Goal: Task Accomplishment & Management: Use online tool/utility

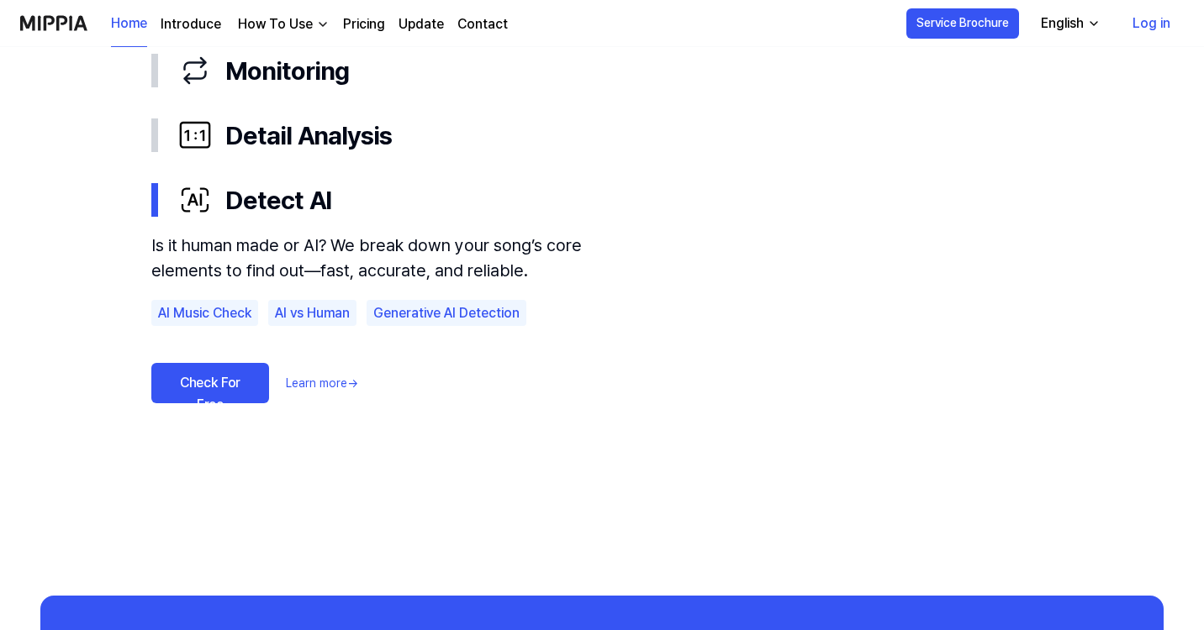
scroll to position [1057, 0]
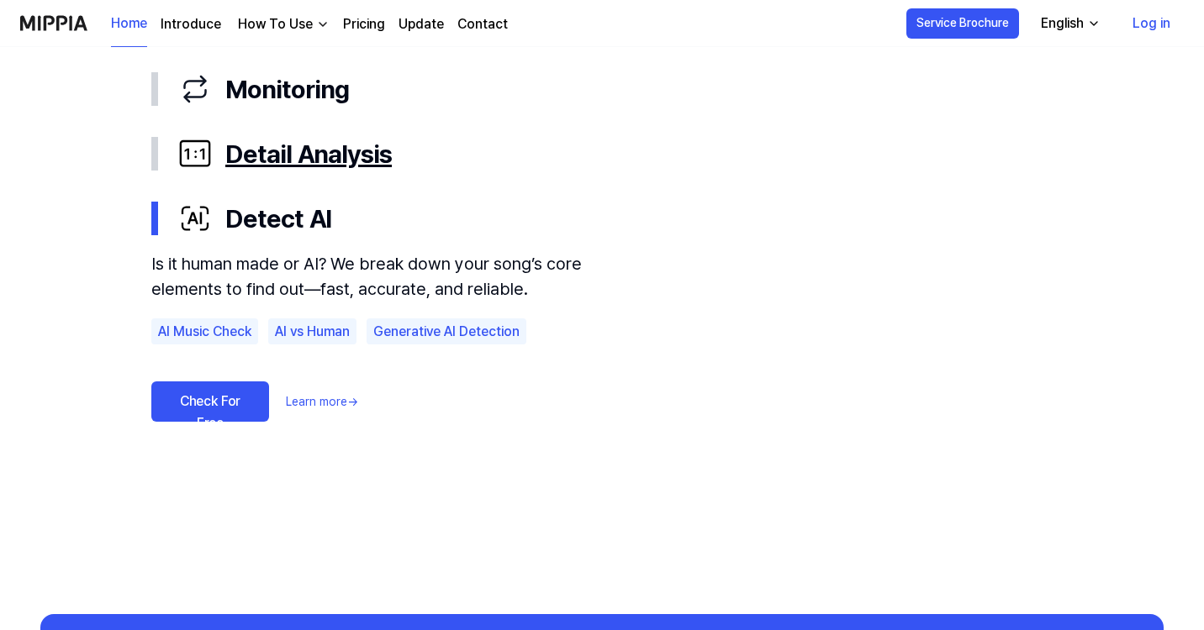
click at [301, 153] on div "Detail Analysis" at bounding box center [615, 154] width 874 height 38
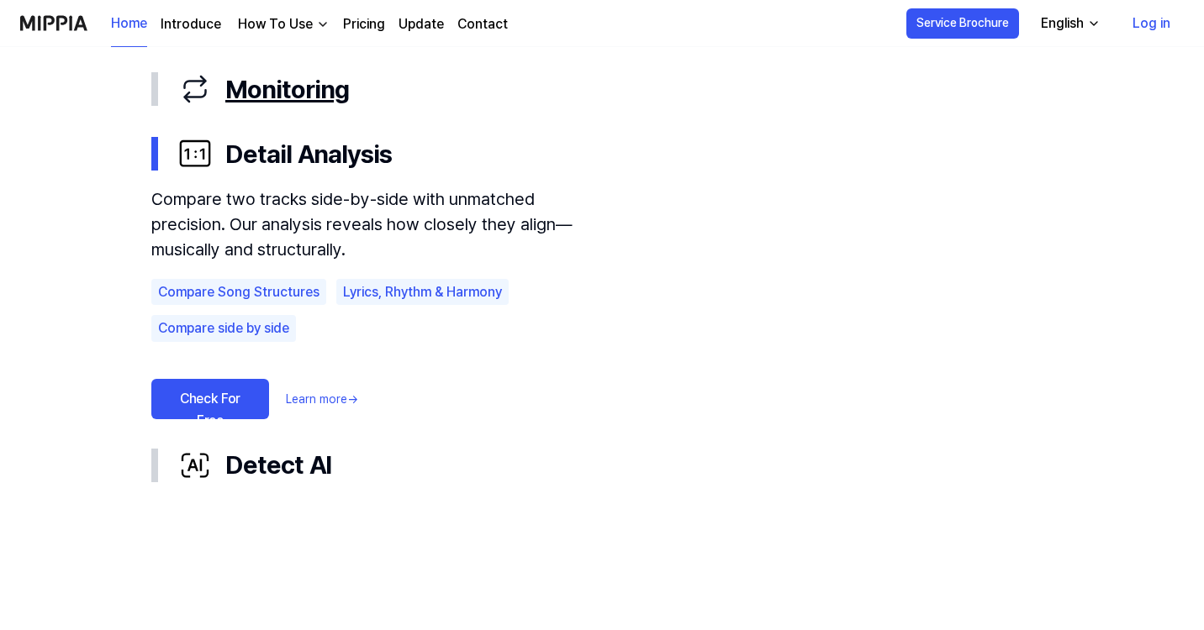
click at [323, 86] on div "Monitoring" at bounding box center [615, 90] width 874 height 38
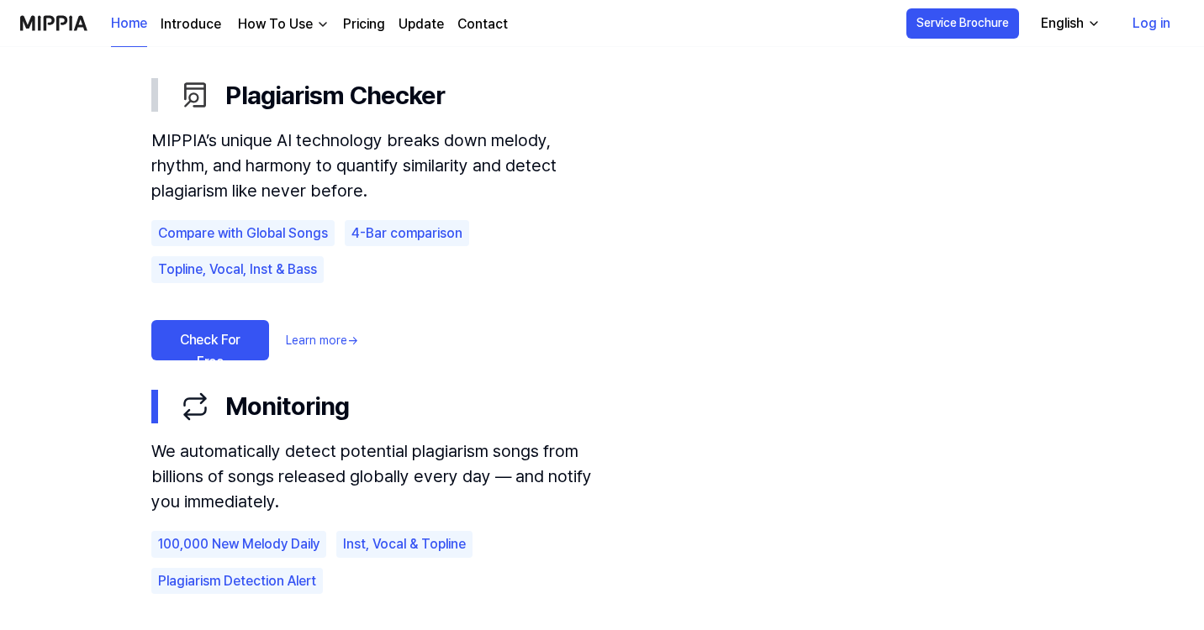
scroll to position [1021, 0]
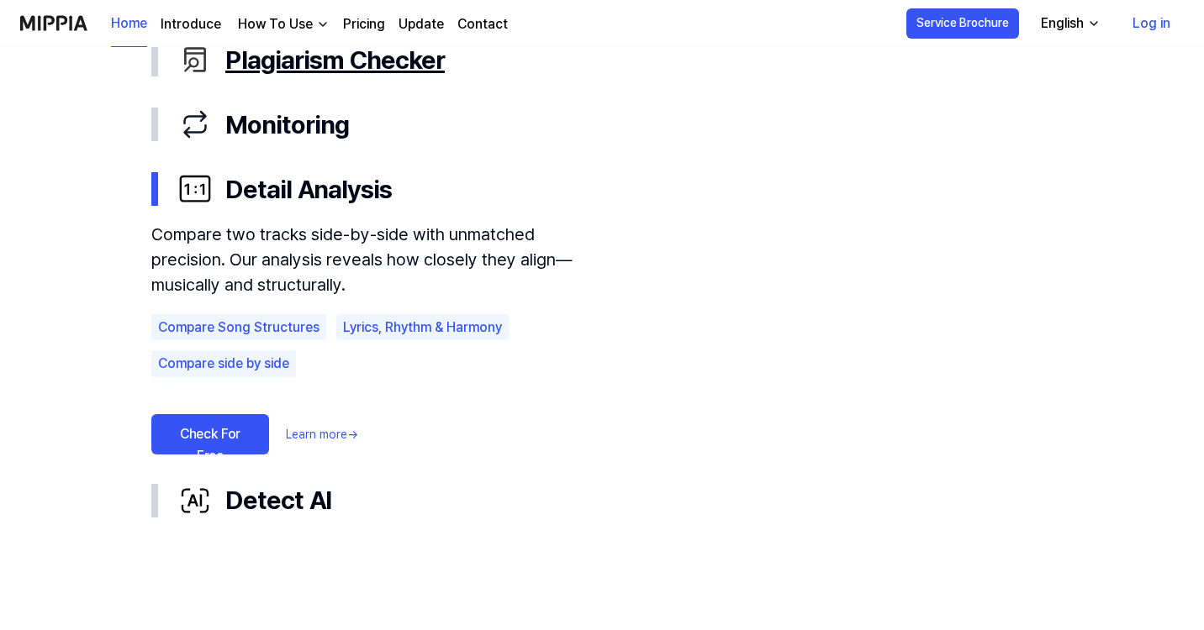
click at [248, 71] on div "Plagiarism Checker" at bounding box center [615, 60] width 874 height 38
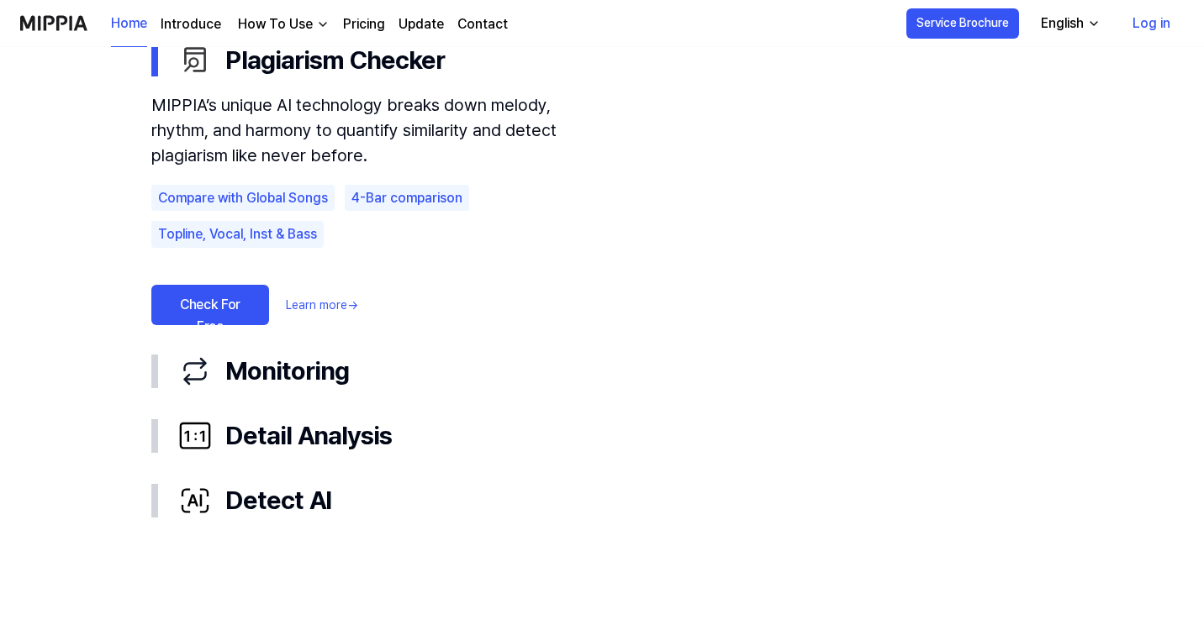
click at [201, 313] on link "Check For Free" at bounding box center [210, 305] width 118 height 40
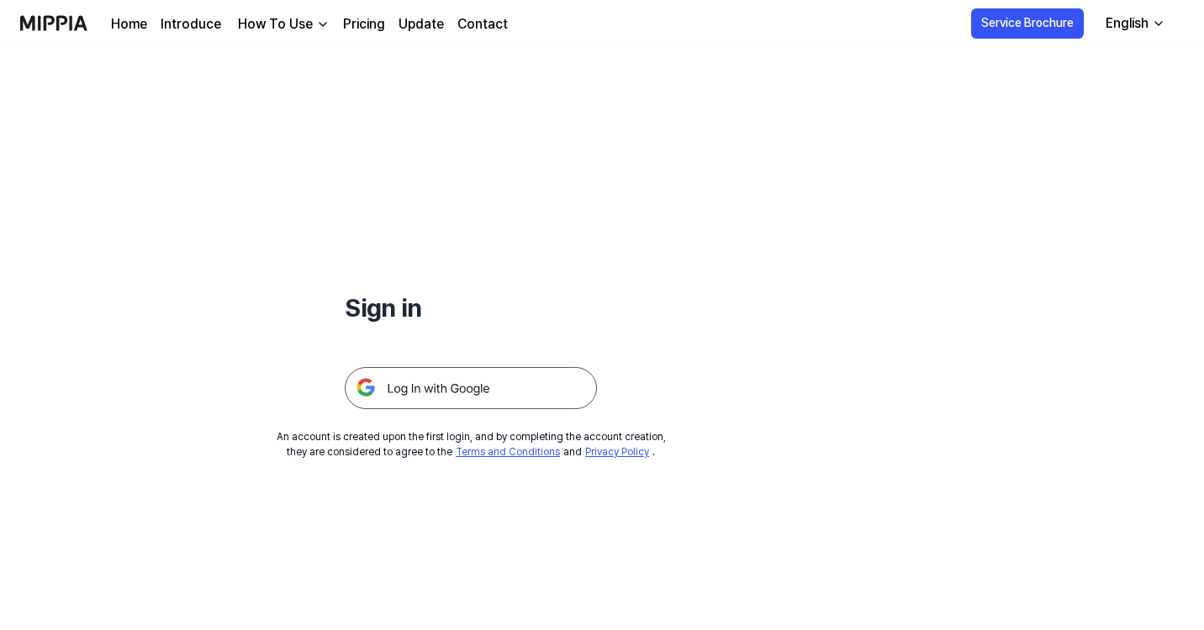
click at [289, 12] on div "Home Introduce How To Use Pricing Update Contact" at bounding box center [309, 23] width 397 height 46
click at [288, 23] on div "How To Use" at bounding box center [276, 24] width 82 height 20
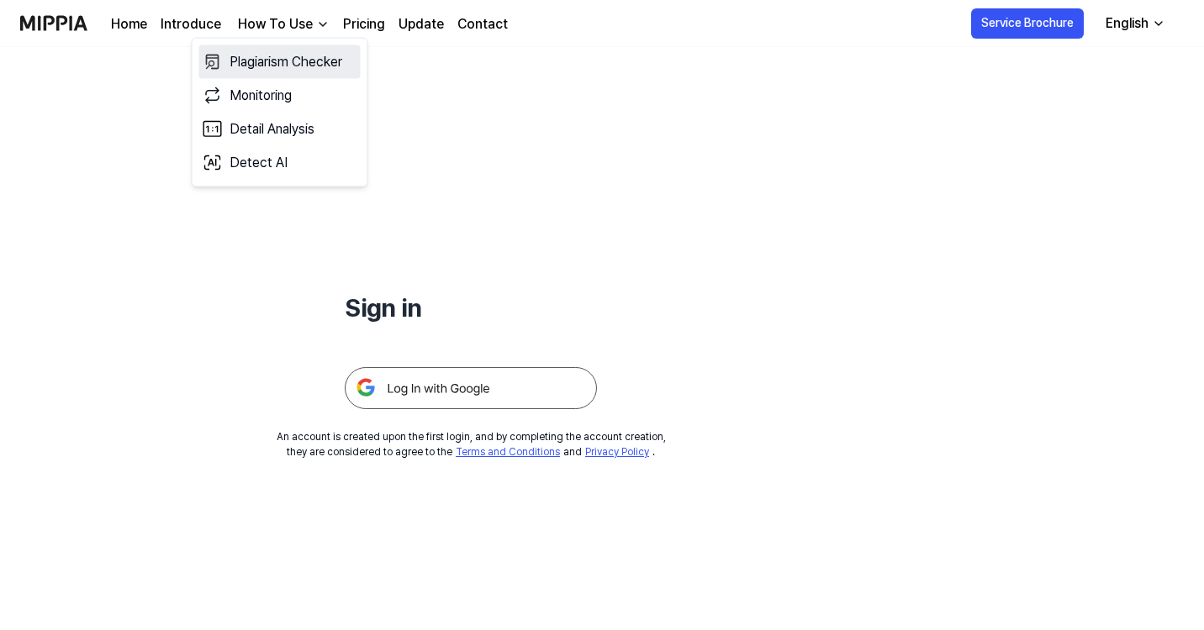
click at [284, 52] on link "Plagiarism Checker" at bounding box center [279, 62] width 161 height 34
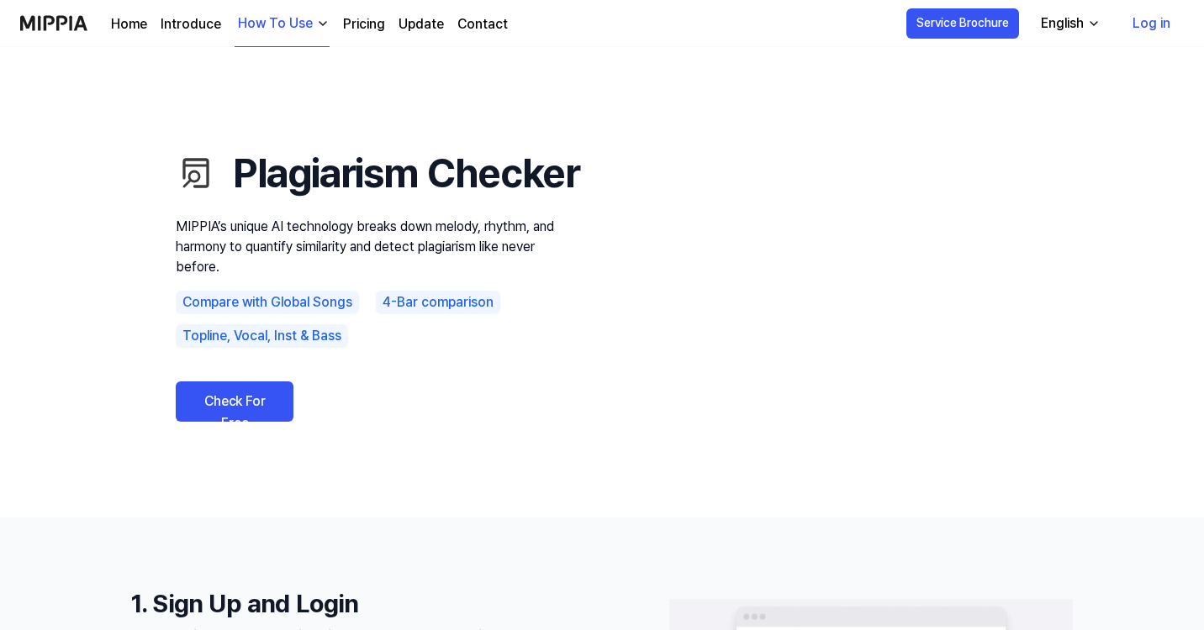
click at [375, 22] on link "Pricing" at bounding box center [364, 24] width 42 height 20
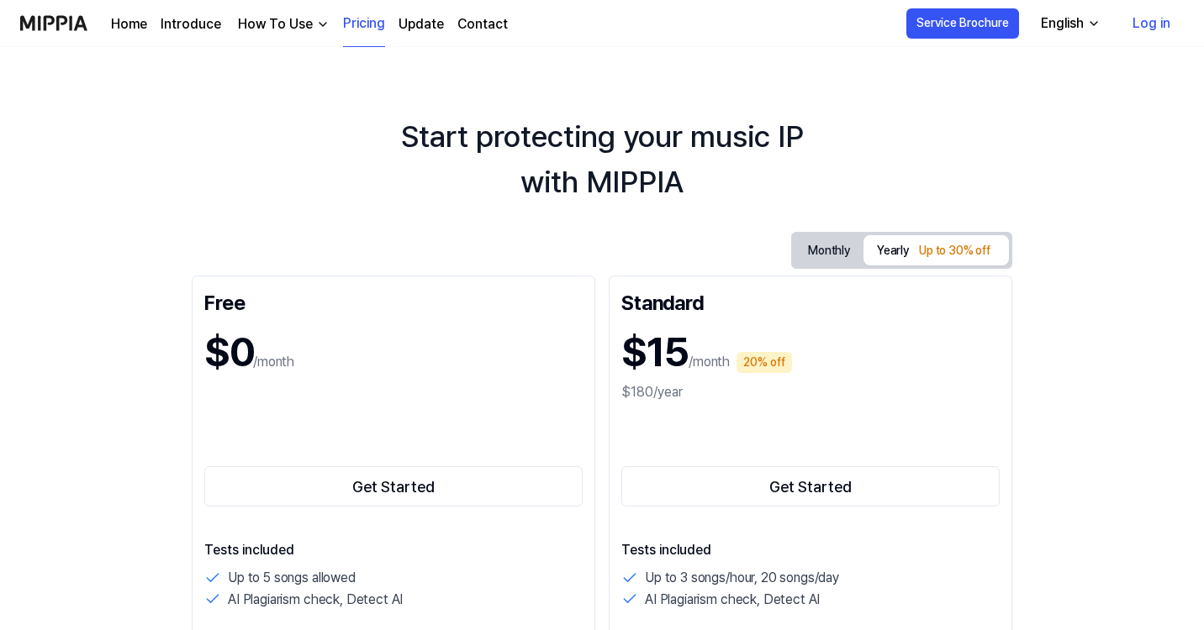
click at [127, 25] on link "Home" at bounding box center [129, 24] width 36 height 20
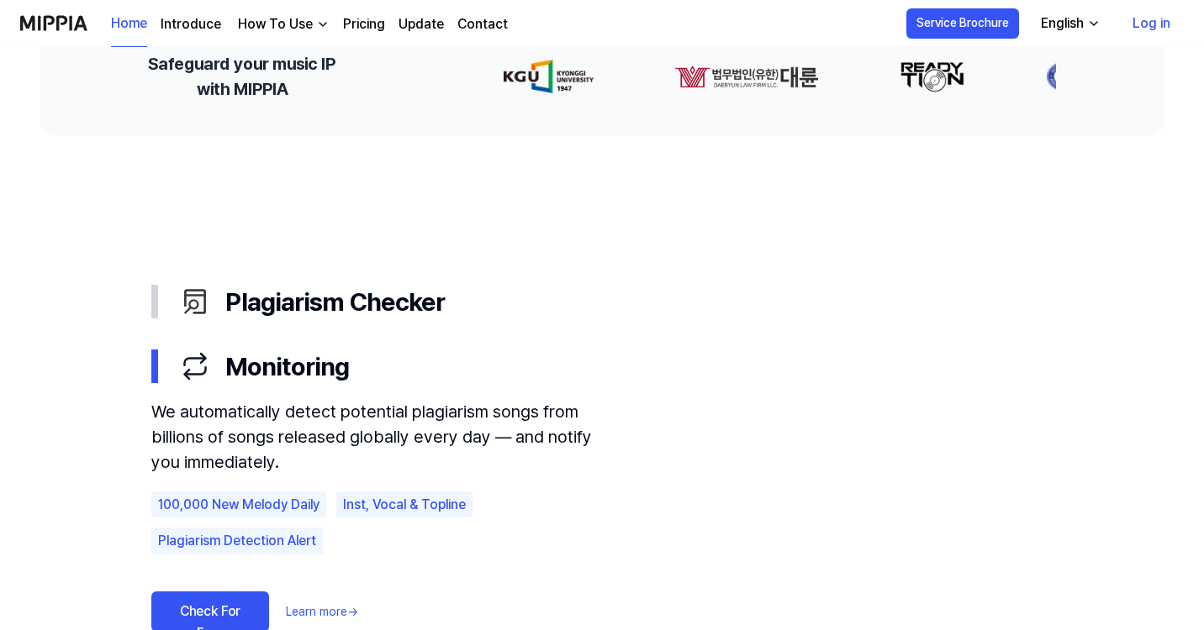
scroll to position [538, 0]
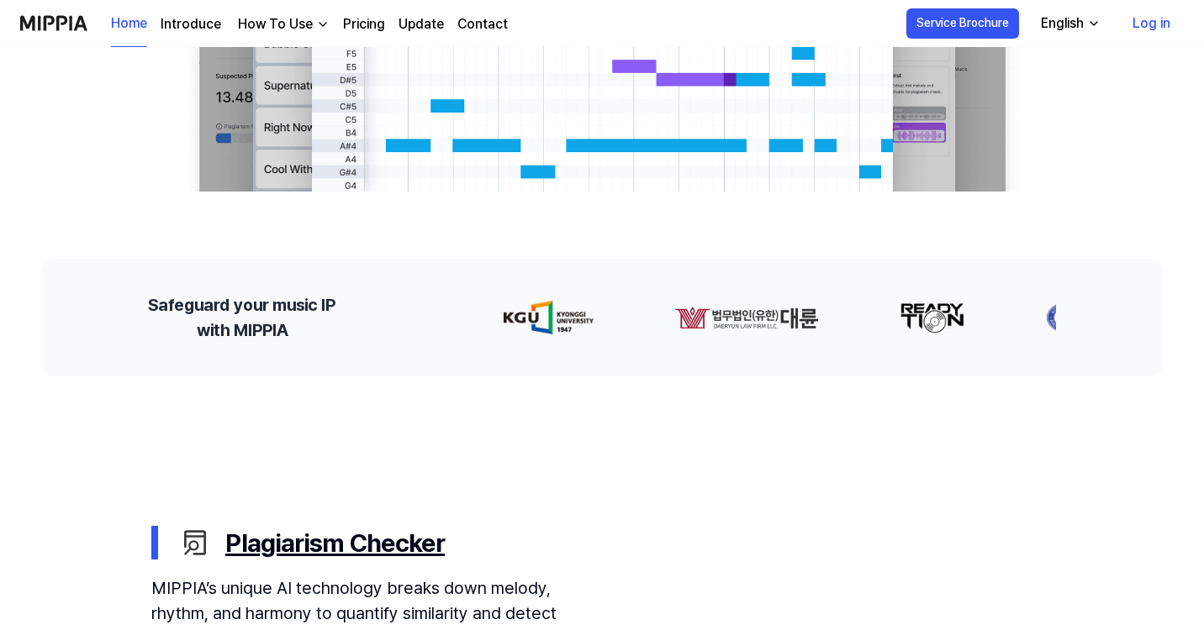
click at [334, 525] on div "Plagiarism Checker" at bounding box center [615, 544] width 874 height 38
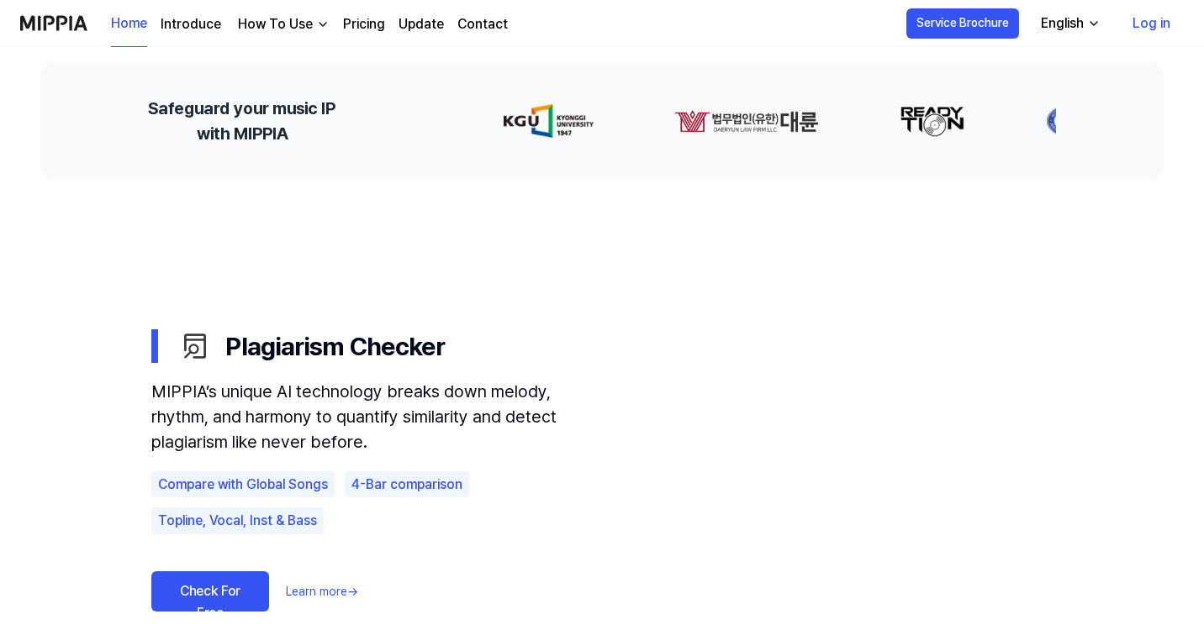
scroll to position [734, 0]
click at [298, 593] on link "Learn more →" at bounding box center [322, 593] width 72 height 18
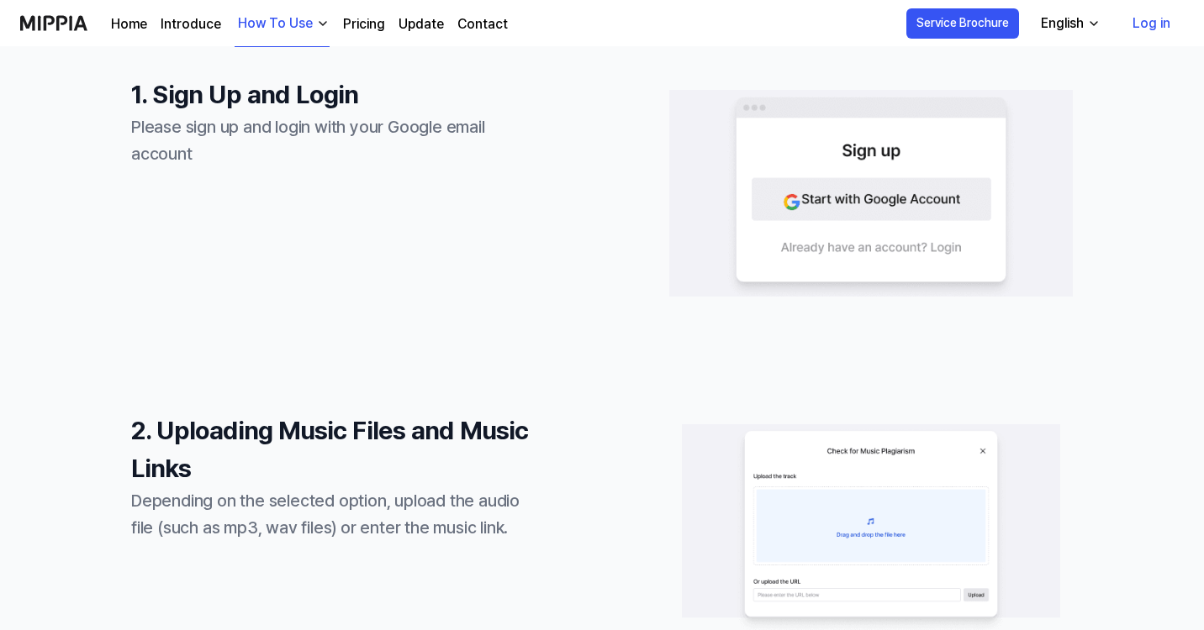
scroll to position [517, 0]
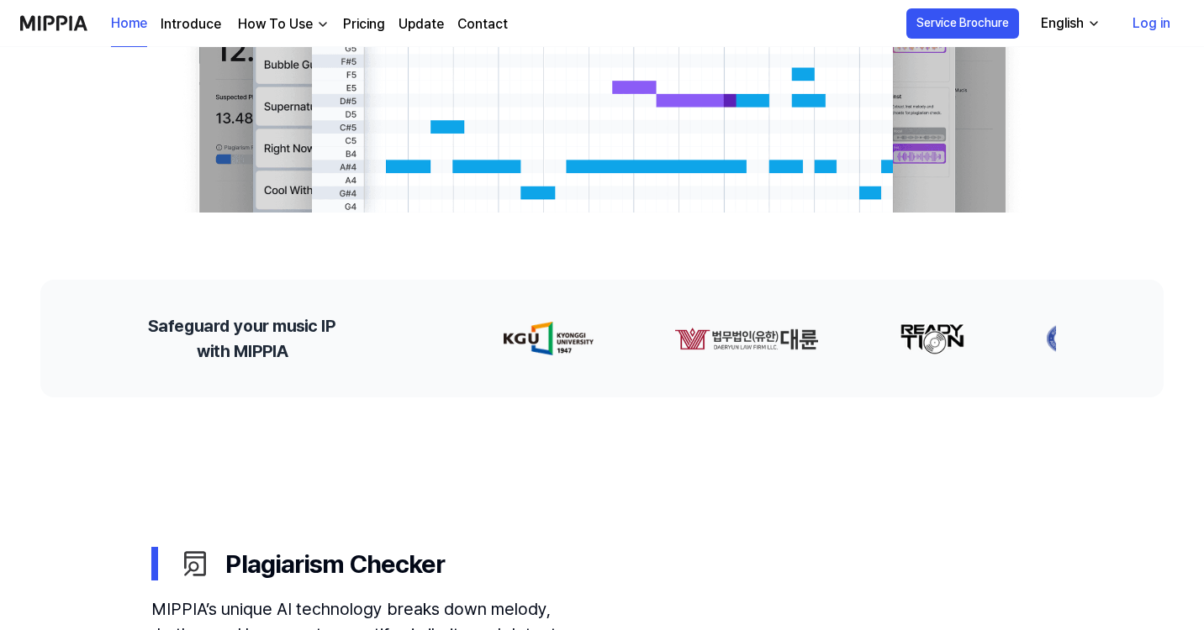
scroll to position [734, 0]
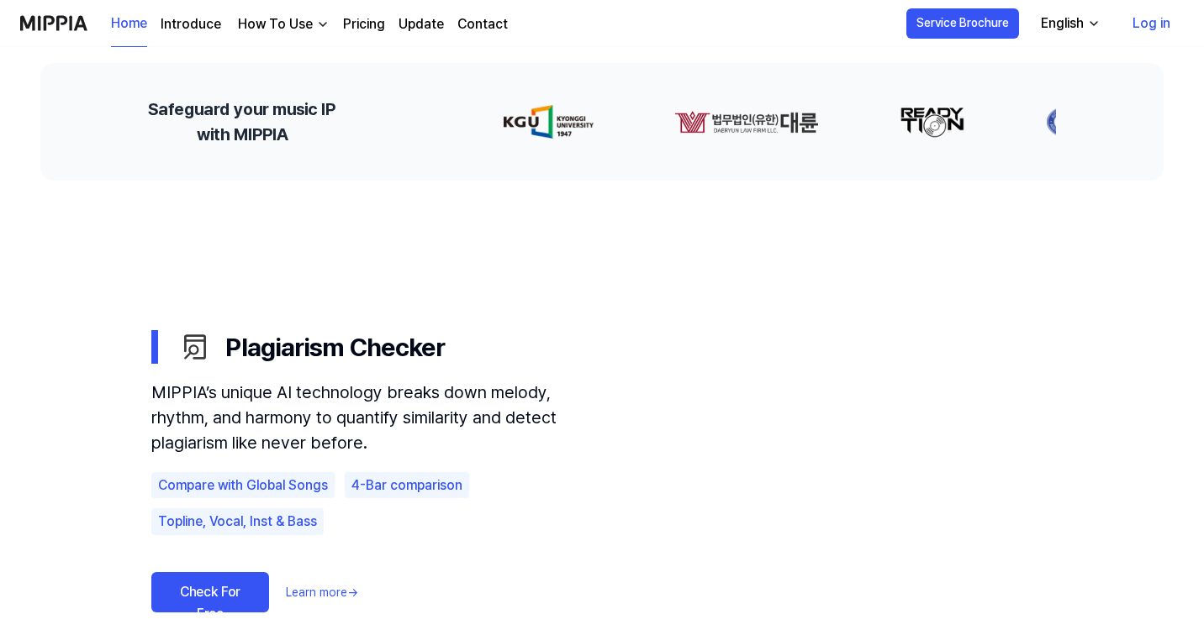
click at [1163, 24] on link "Log in" at bounding box center [1151, 23] width 65 height 47
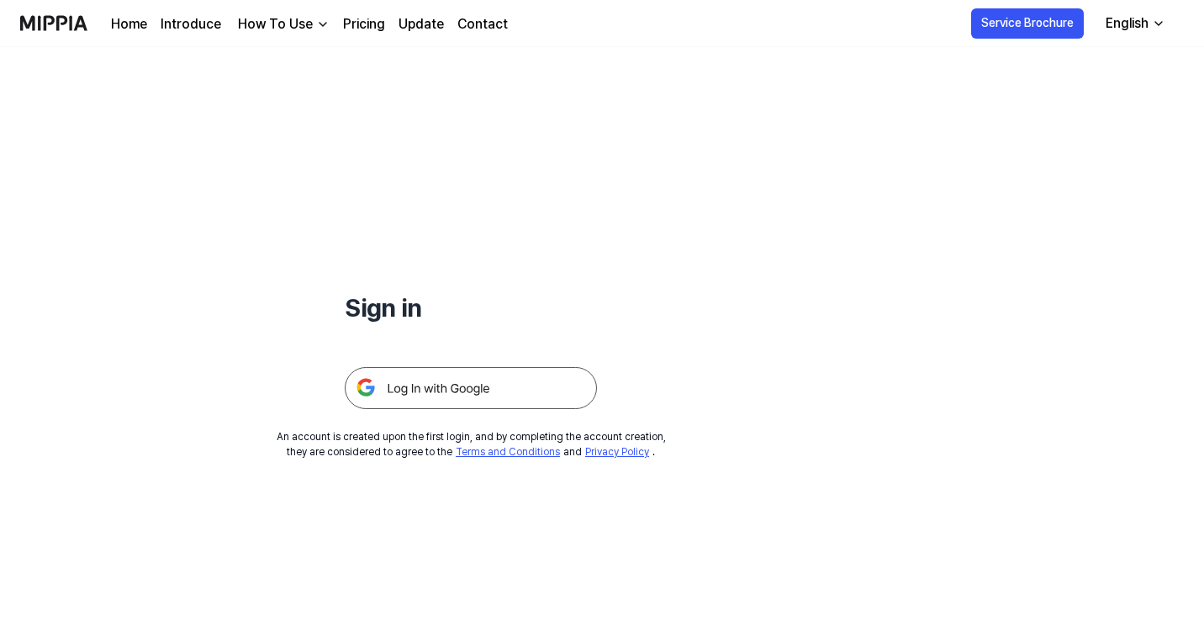
click at [514, 398] on img at bounding box center [471, 388] width 252 height 42
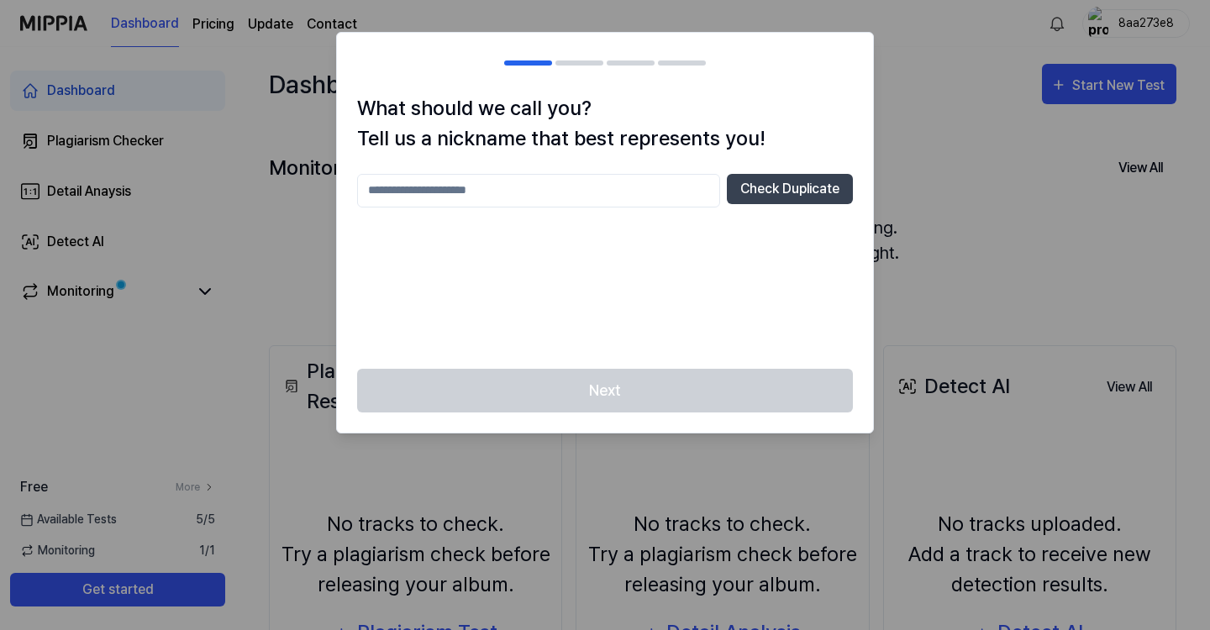
click at [610, 192] on input "text" at bounding box center [538, 191] width 363 height 34
type input "**********"
click at [783, 183] on button "Check Duplicate" at bounding box center [790, 189] width 126 height 30
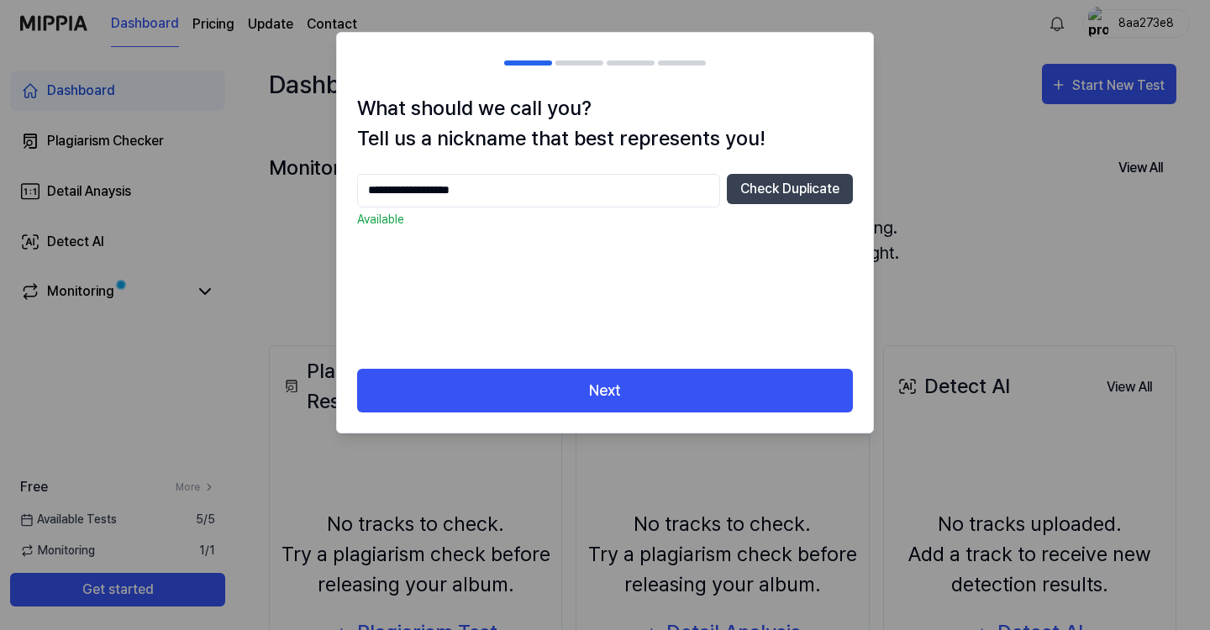
click at [529, 198] on input "**********" at bounding box center [538, 191] width 363 height 34
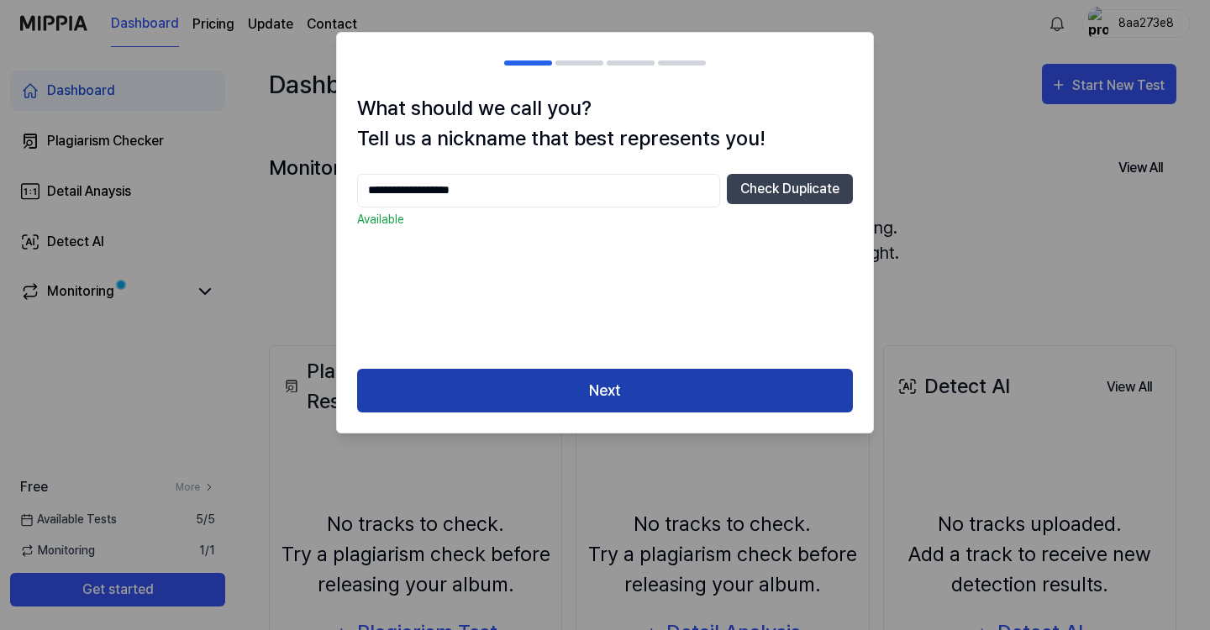
click at [525, 401] on button "Next" at bounding box center [605, 391] width 496 height 45
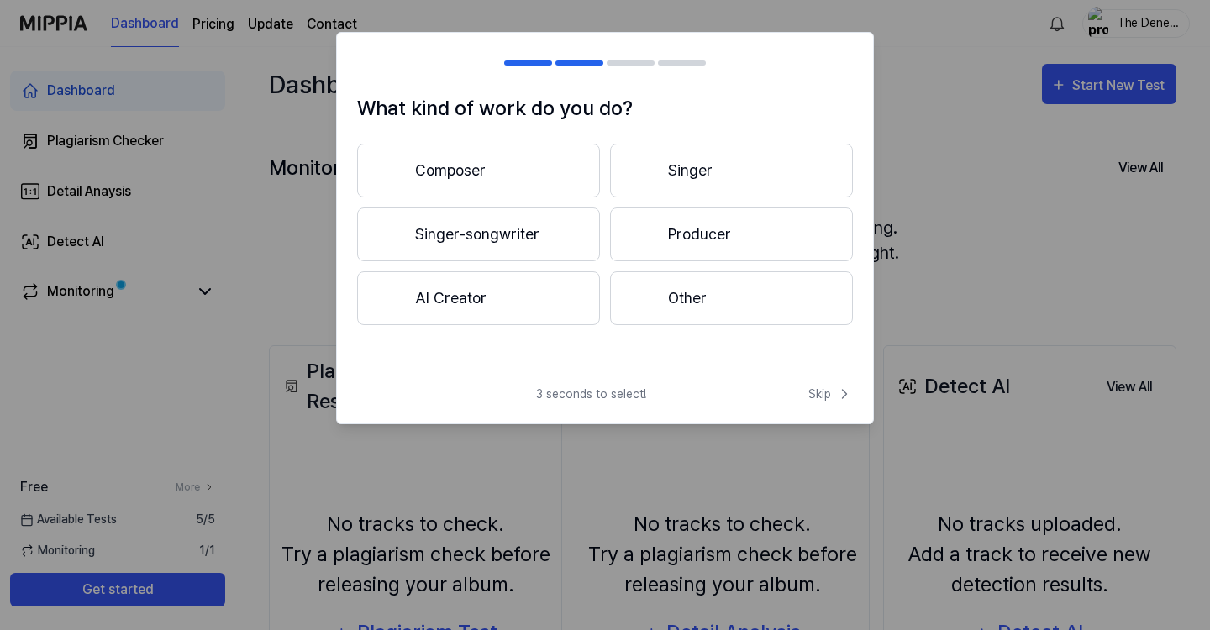
click at [534, 234] on button "Singer-songwriter" at bounding box center [478, 235] width 243 height 54
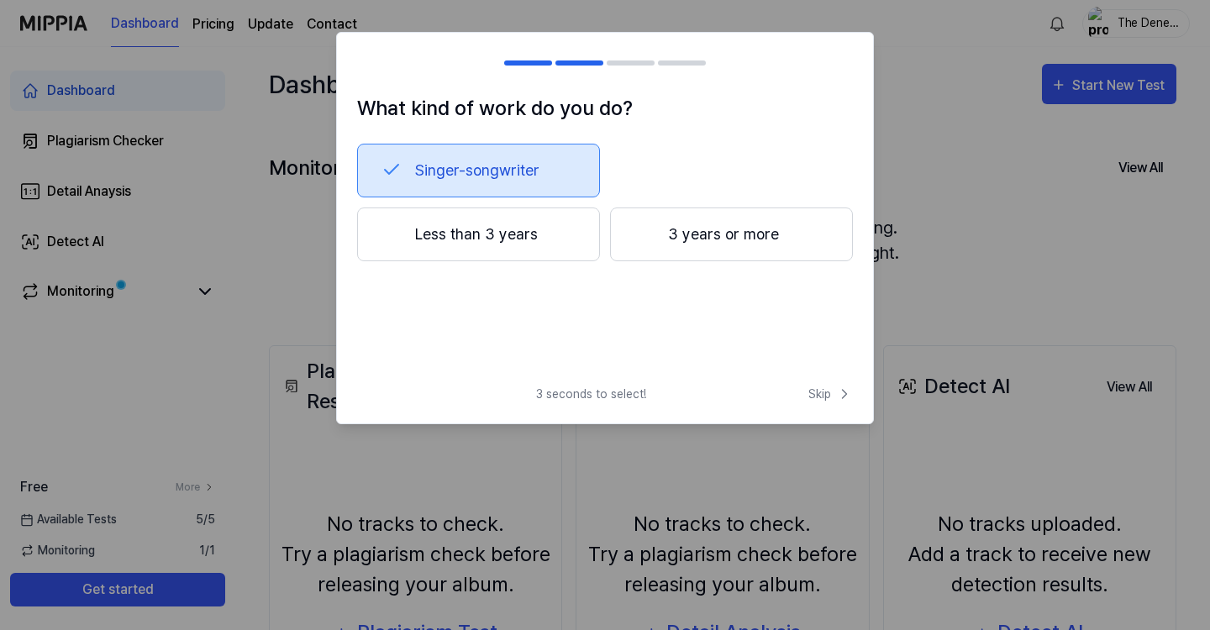
click at [689, 240] on button "3 years or more" at bounding box center [731, 235] width 243 height 54
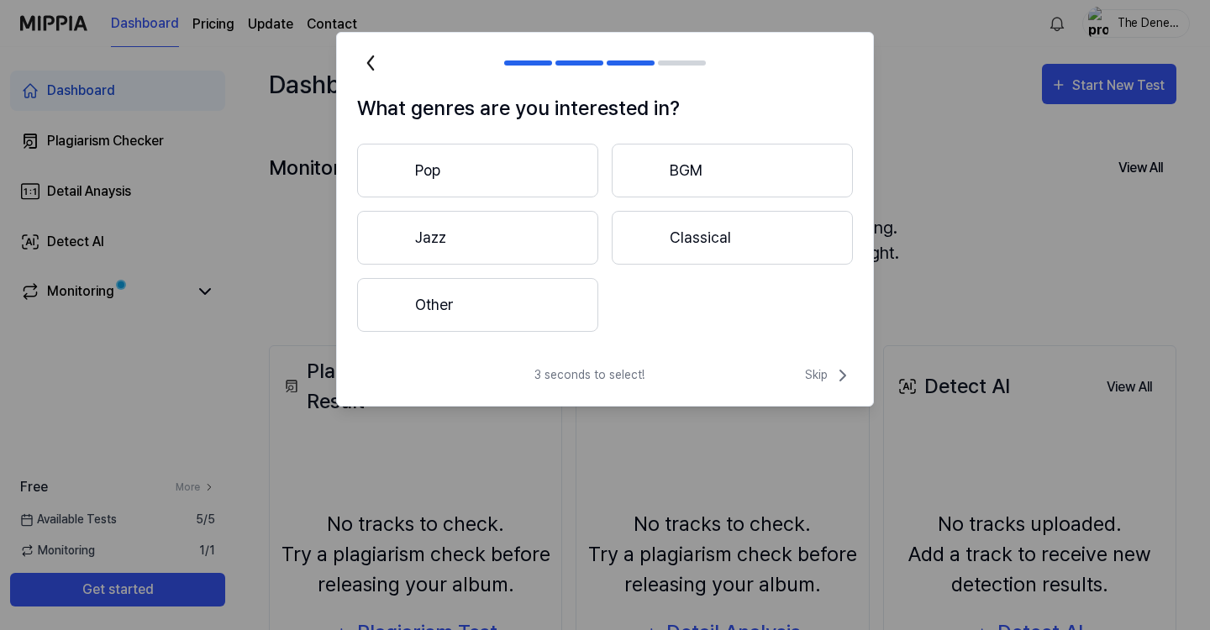
click at [505, 320] on button "Other" at bounding box center [477, 305] width 241 height 54
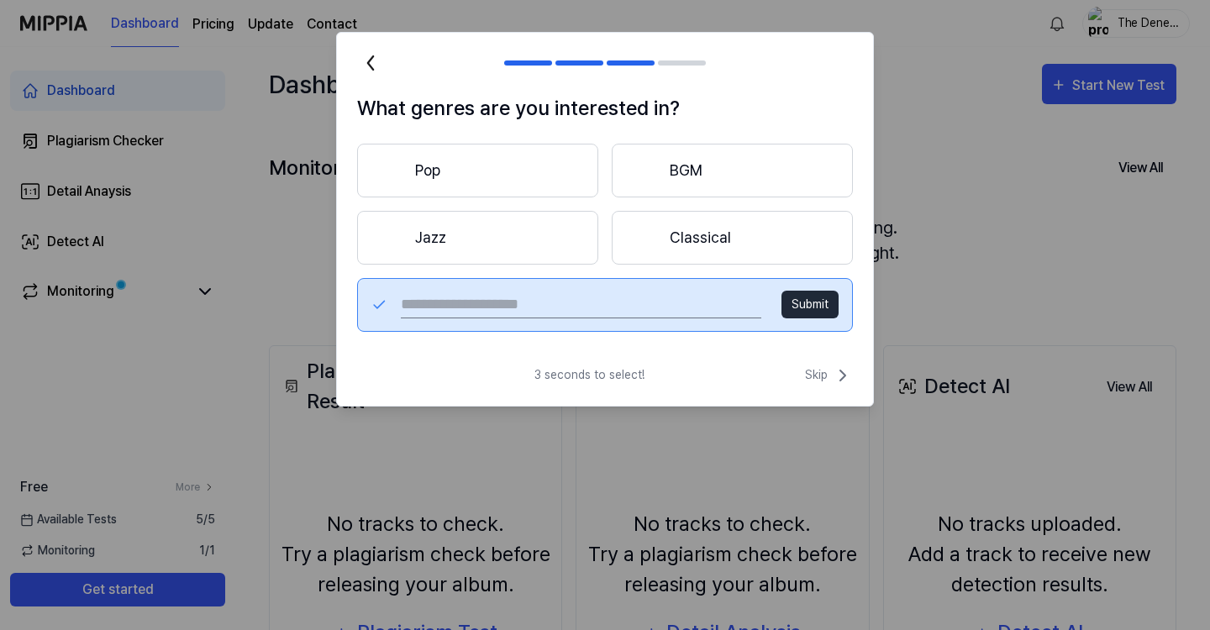
click at [646, 305] on input "text" at bounding box center [581, 305] width 361 height 27
type input "**********"
click at [816, 312] on button "Submit" at bounding box center [810, 305] width 57 height 28
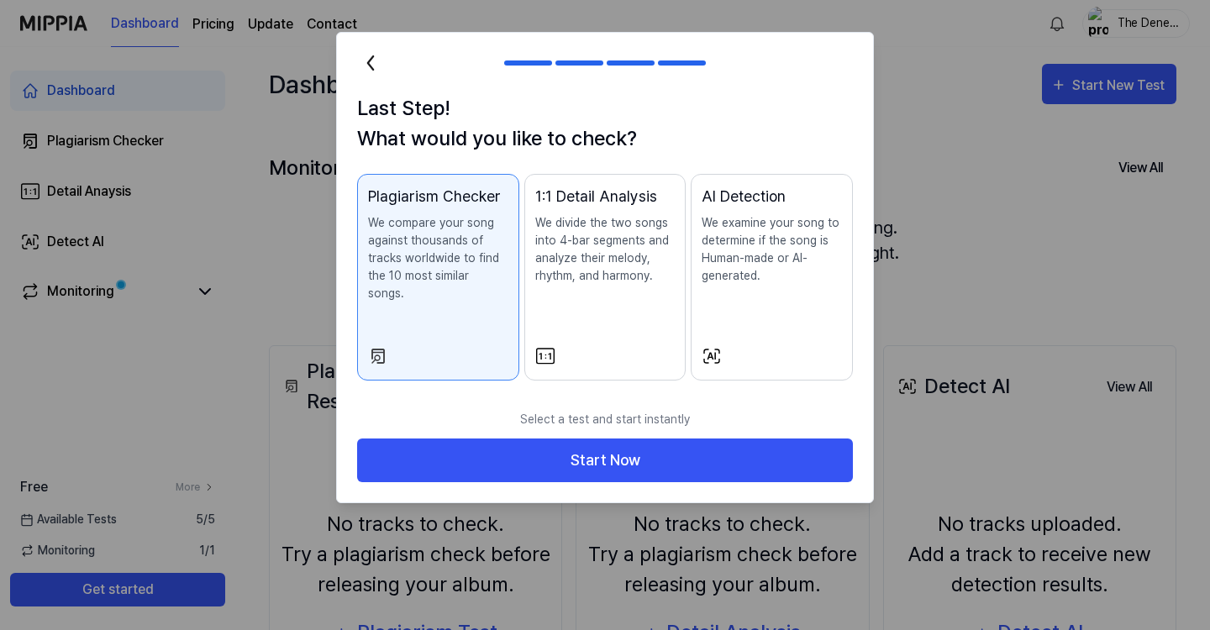
click at [457, 290] on div "Plagiarism Checker We compare your song against thousands of tracks worldwide t…" at bounding box center [438, 260] width 140 height 151
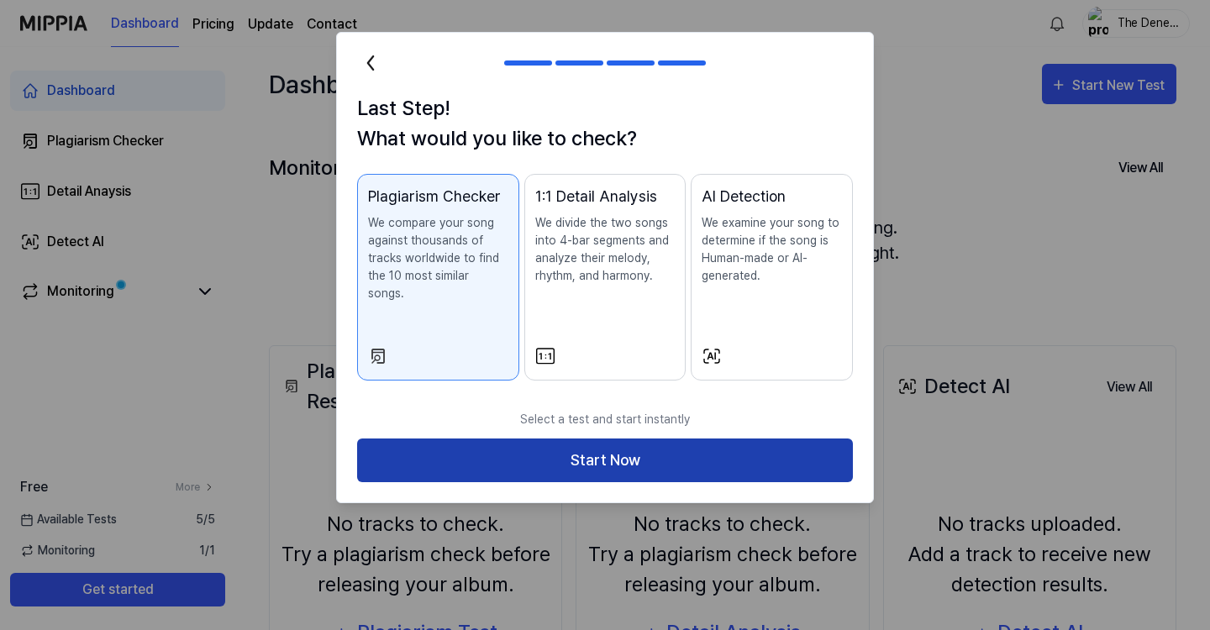
click at [500, 439] on button "Start Now" at bounding box center [605, 461] width 496 height 45
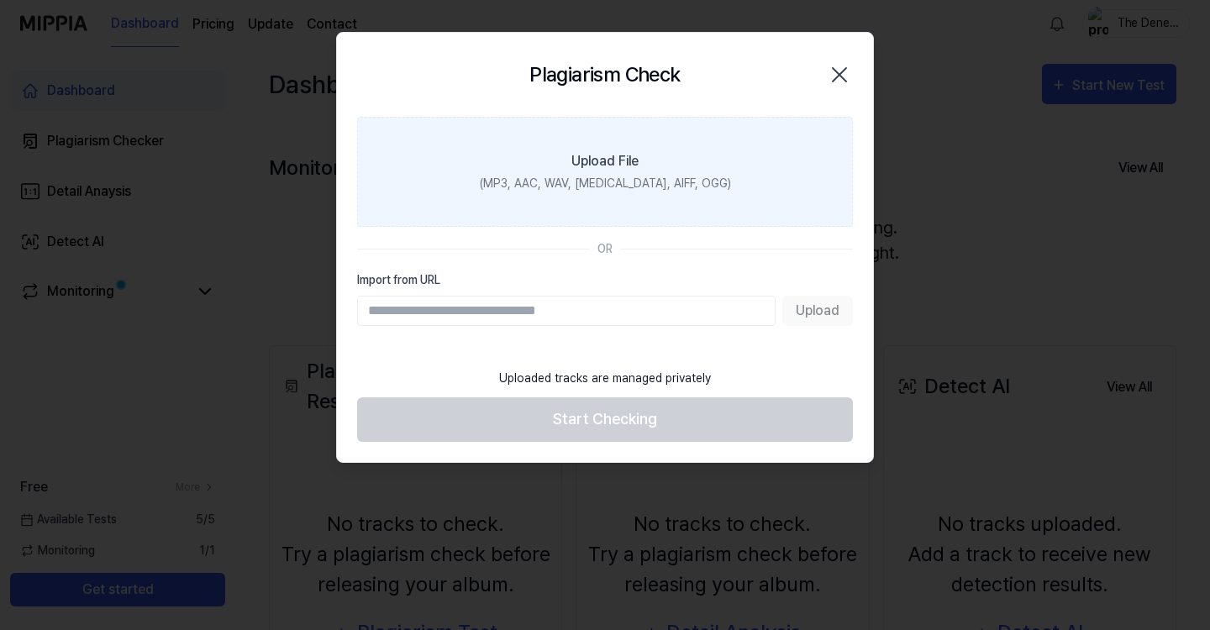
click at [697, 180] on div "(MP3, AAC, WAV, [MEDICAL_DATA], AIFF, OGG)" at bounding box center [605, 184] width 251 height 18
click at [0, 0] on input "Upload File (MP3, AAC, WAV, [MEDICAL_DATA], AIFF, OGG)" at bounding box center [0, 0] width 0 height 0
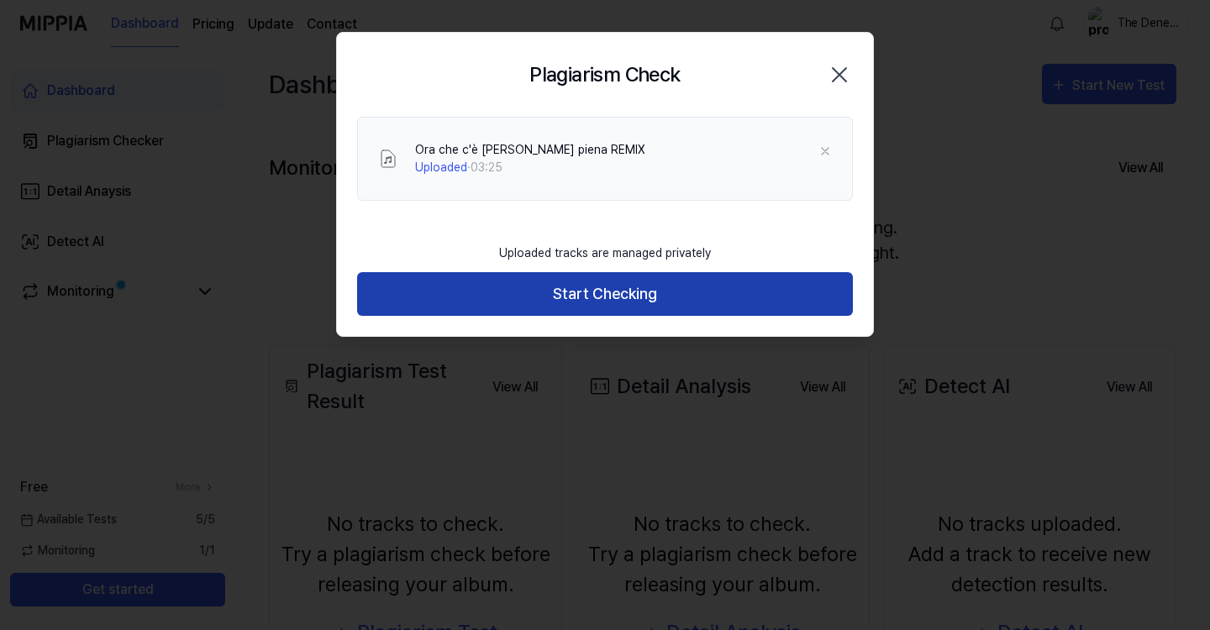
click at [613, 297] on button "Start Checking" at bounding box center [605, 294] width 496 height 45
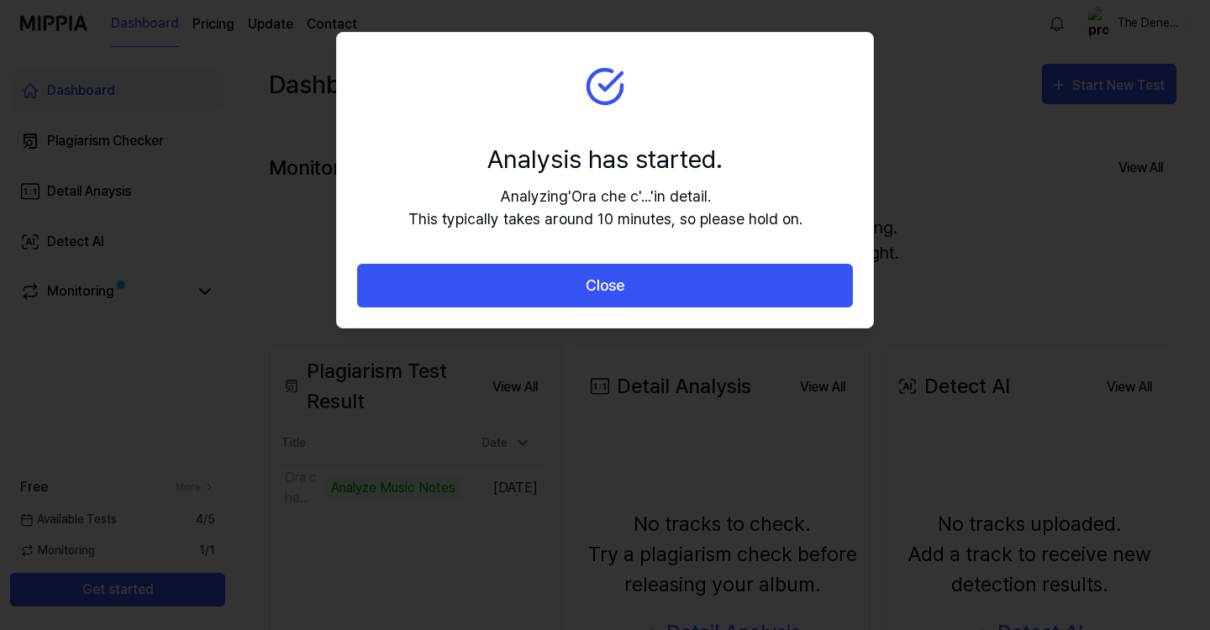
click at [601, 114] on section "Analysis has started. Analyzing ' Ora che c'... ' in detail. This typically tak…" at bounding box center [605, 148] width 536 height 231
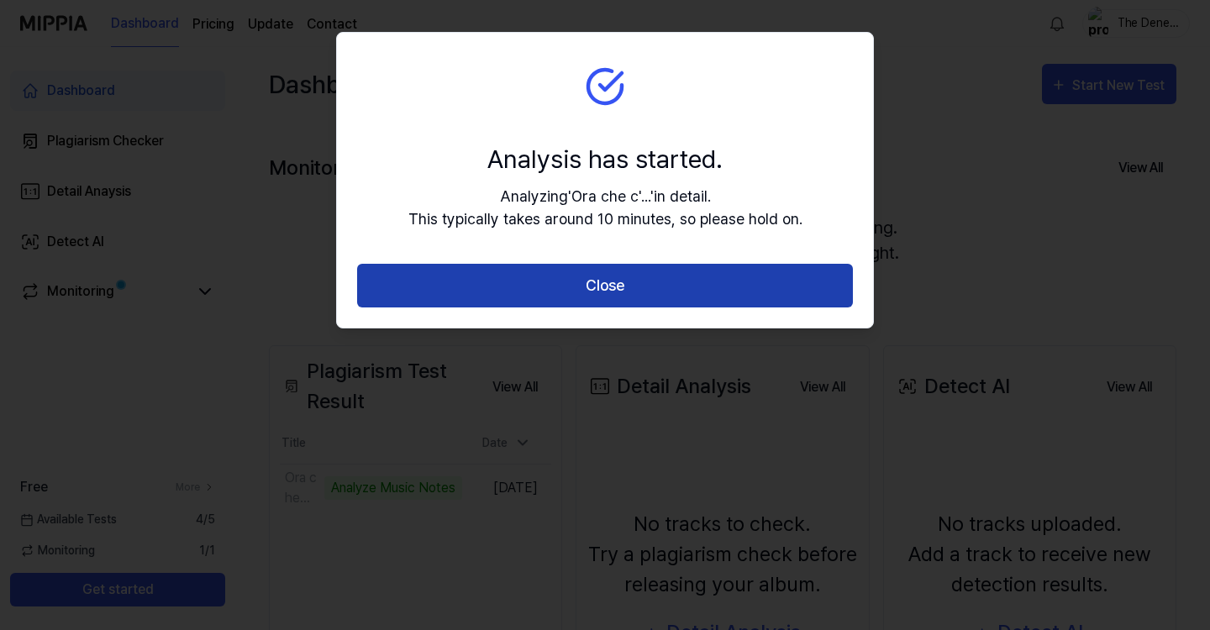
click at [621, 275] on button "Close" at bounding box center [605, 286] width 496 height 45
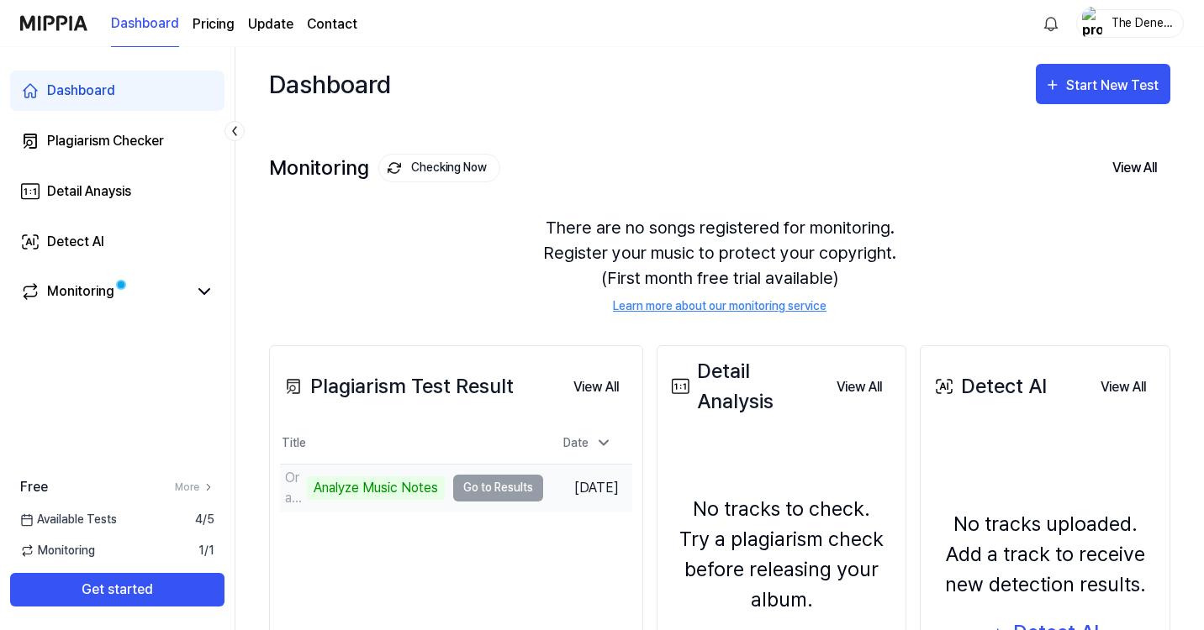
click at [428, 501] on td "Ora che c'è [PERSON_NAME] piena REMIX Analyze Music Notes Go to Results" at bounding box center [411, 488] width 263 height 47
click at [403, 495] on td "Ora che c'è [PERSON_NAME] piena REMIX Analyze Music Notes Go to Results" at bounding box center [411, 488] width 263 height 47
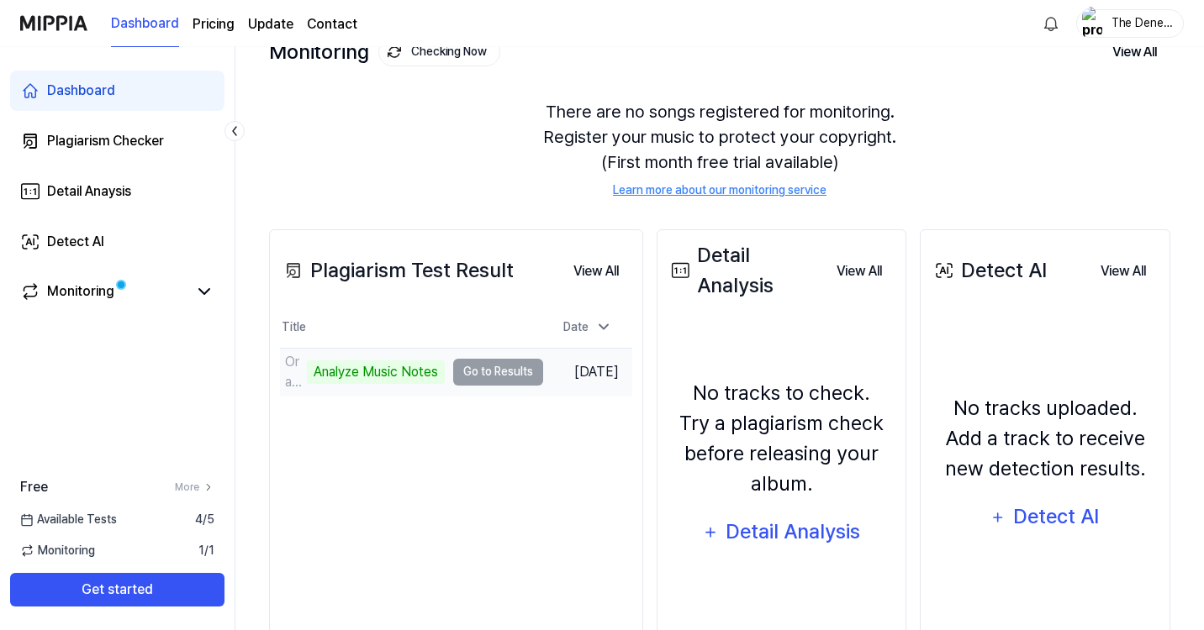
scroll to position [117, 0]
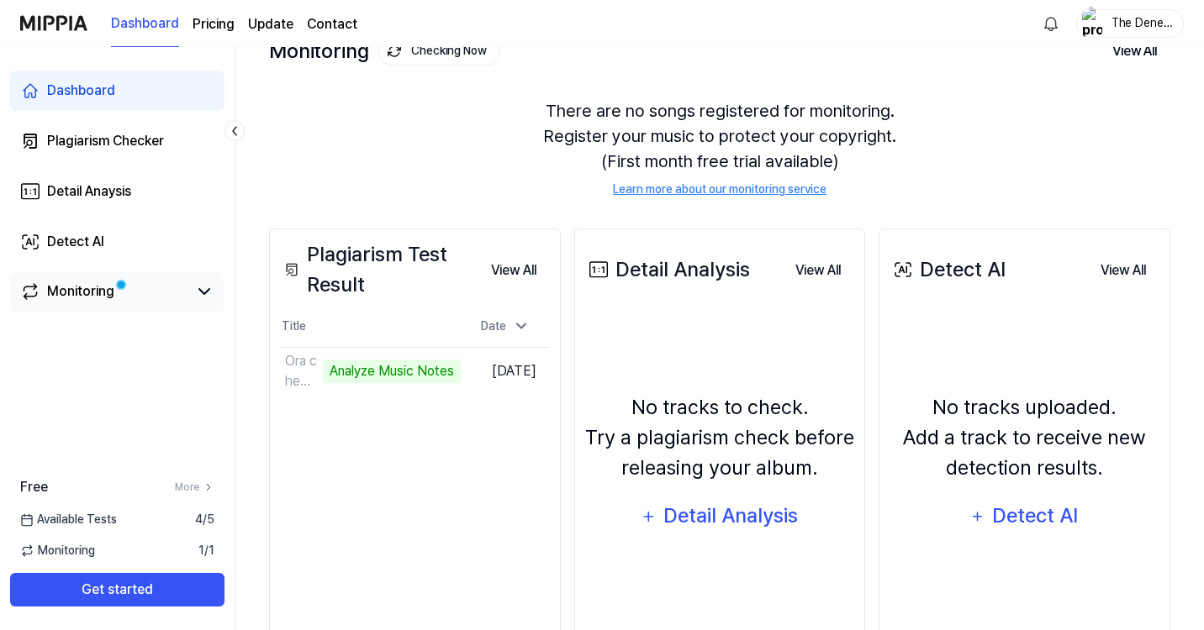
click at [127, 293] on span at bounding box center [122, 286] width 18 height 18
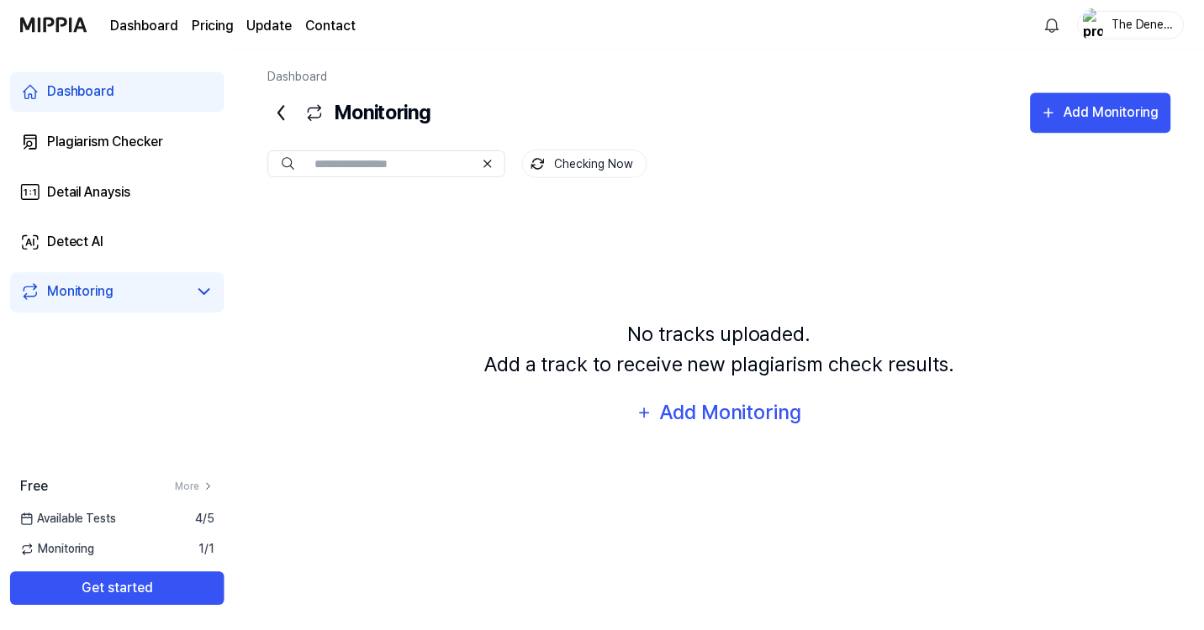
scroll to position [0, 0]
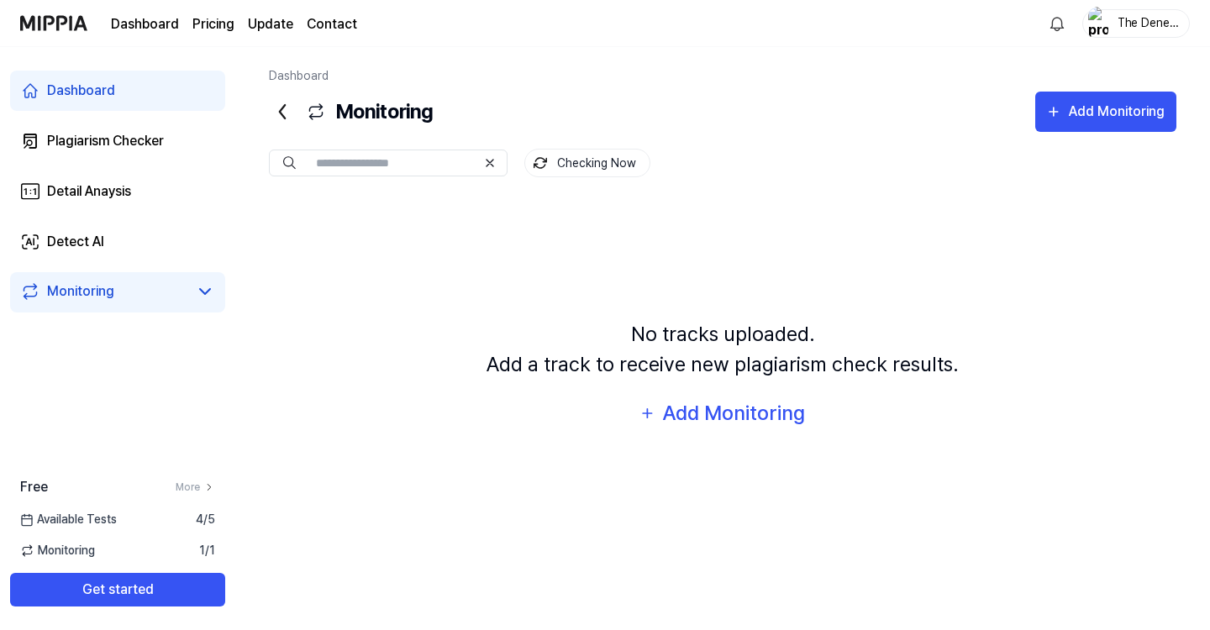
click at [108, 103] on link "Dashboard" at bounding box center [117, 91] width 215 height 40
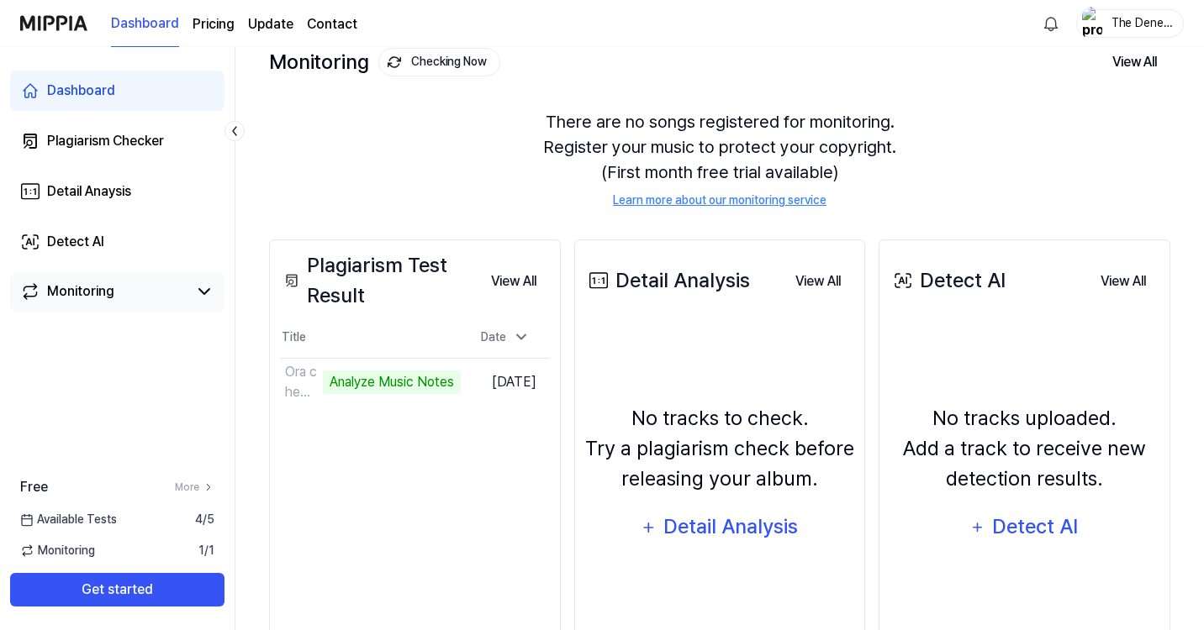
scroll to position [103, 0]
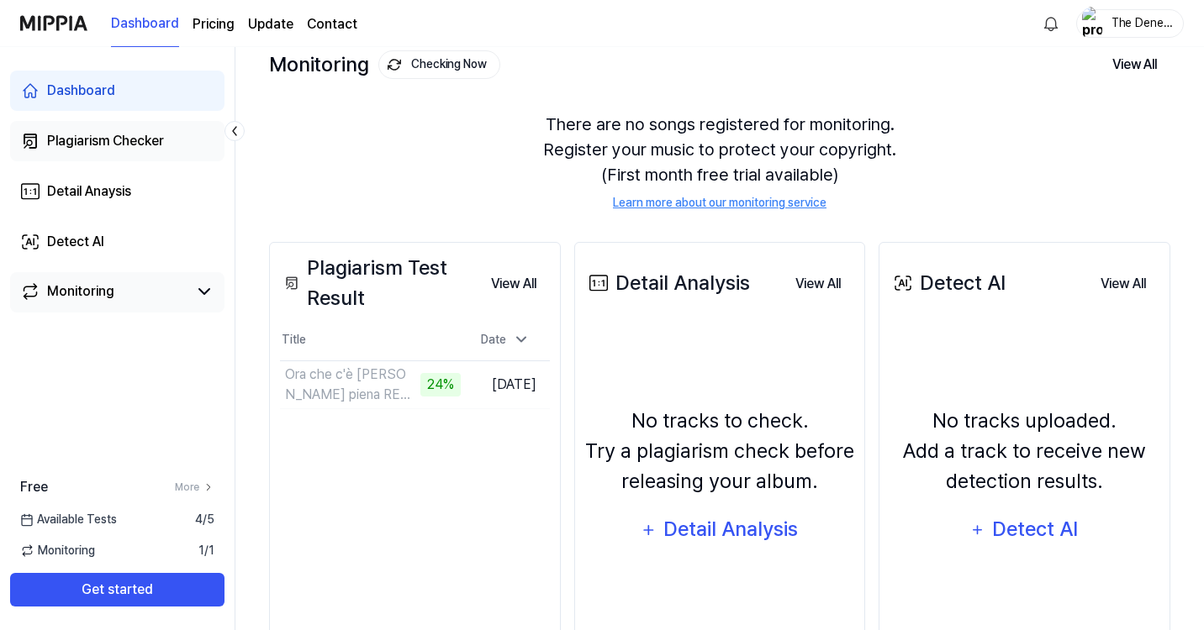
click at [210, 141] on link "Plagiarism Checker" at bounding box center [117, 141] width 214 height 40
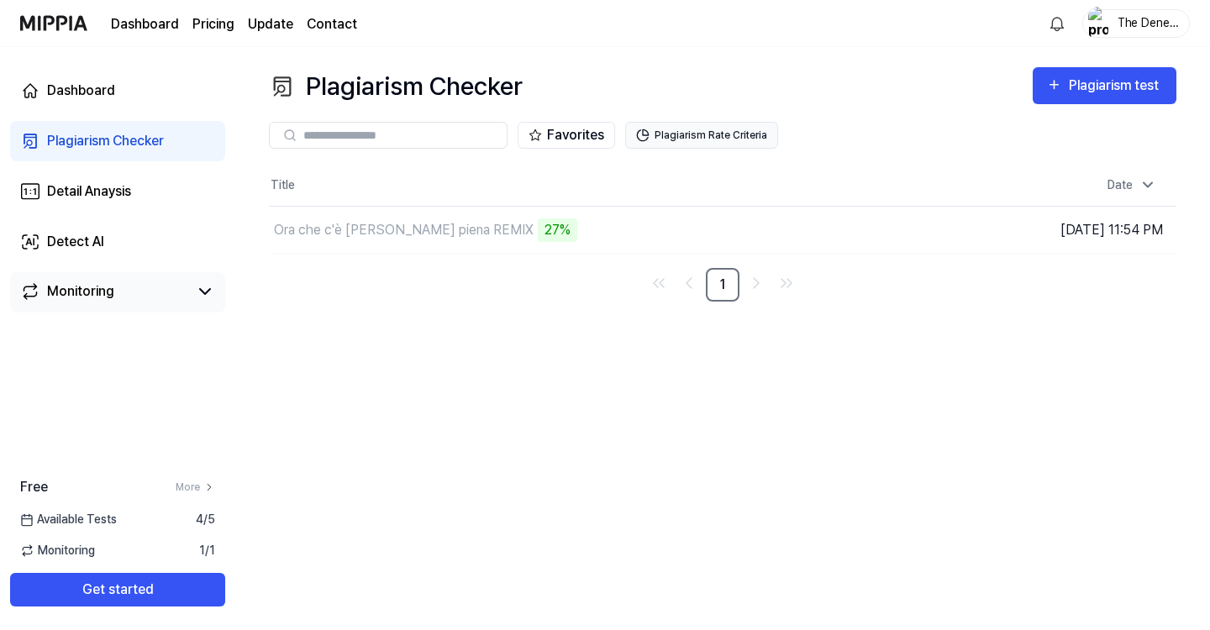
click at [732, 129] on button "Plagiarism Rate Criteria" at bounding box center [701, 135] width 153 height 27
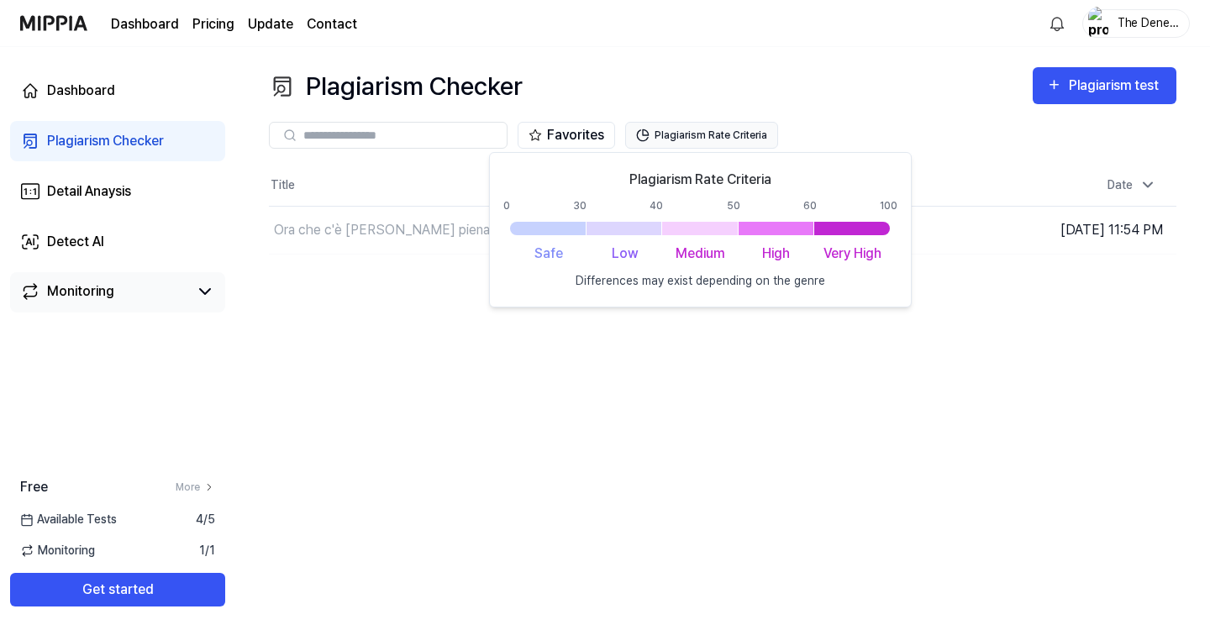
click at [731, 140] on button "Plagiarism Rate Criteria" at bounding box center [701, 135] width 153 height 27
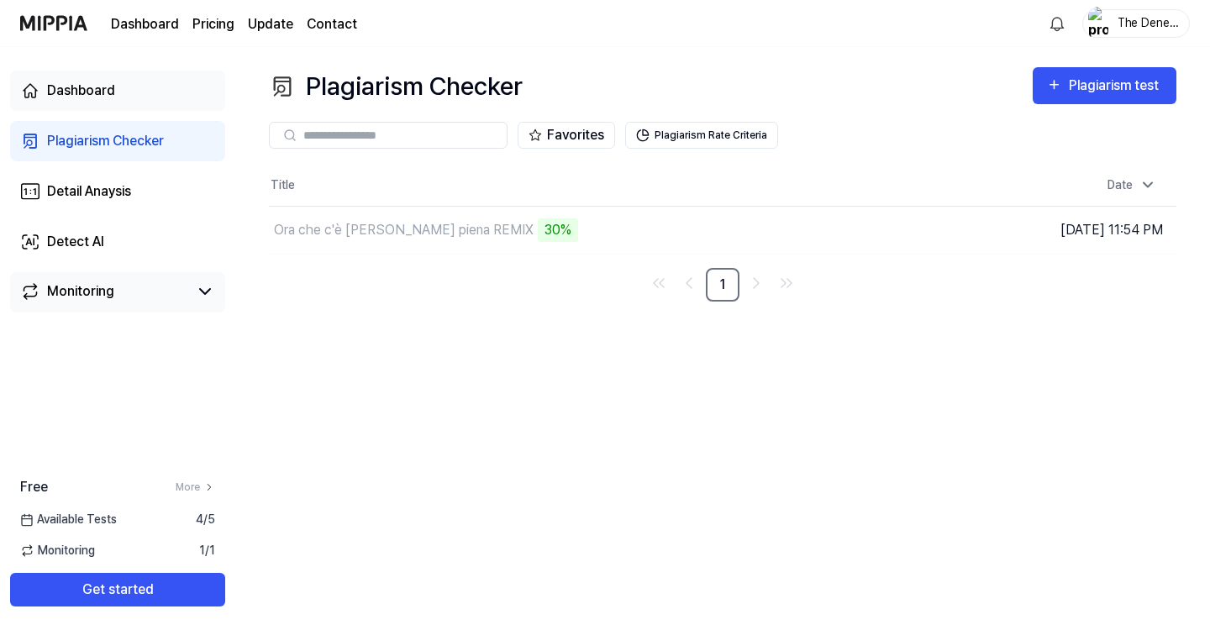
click at [169, 99] on link "Dashboard" at bounding box center [117, 91] width 215 height 40
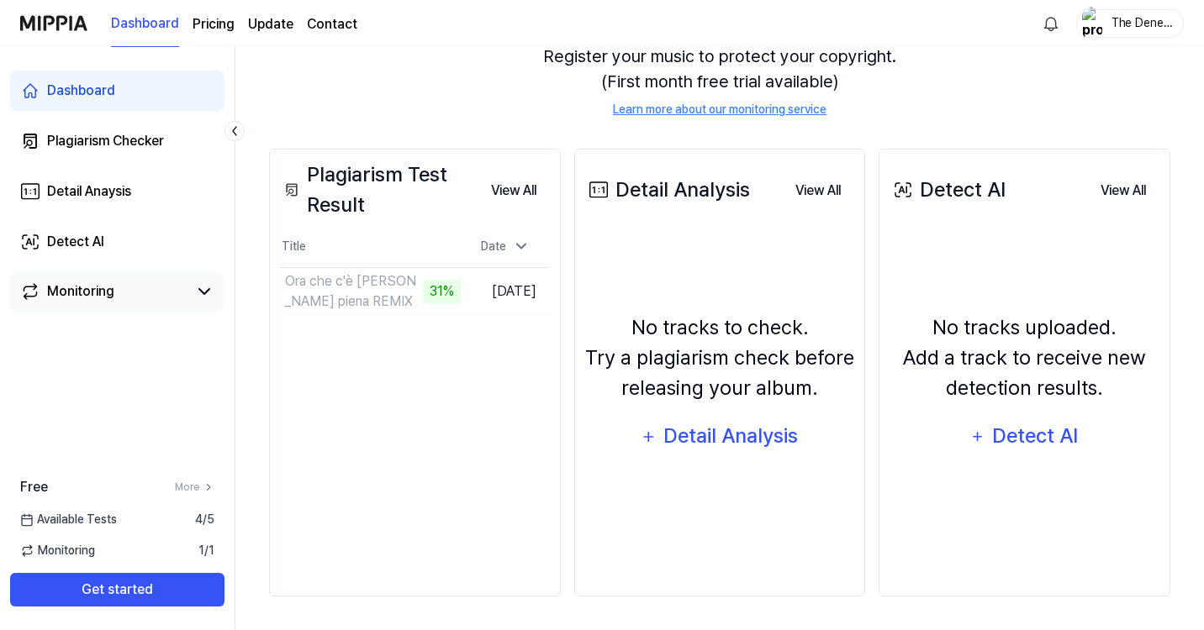
scroll to position [197, 0]
click at [1126, 24] on div "The Denek Zeta Club" at bounding box center [1140, 22] width 66 height 18
click at [407, 303] on button "Go to Results" at bounding box center [416, 291] width 90 height 27
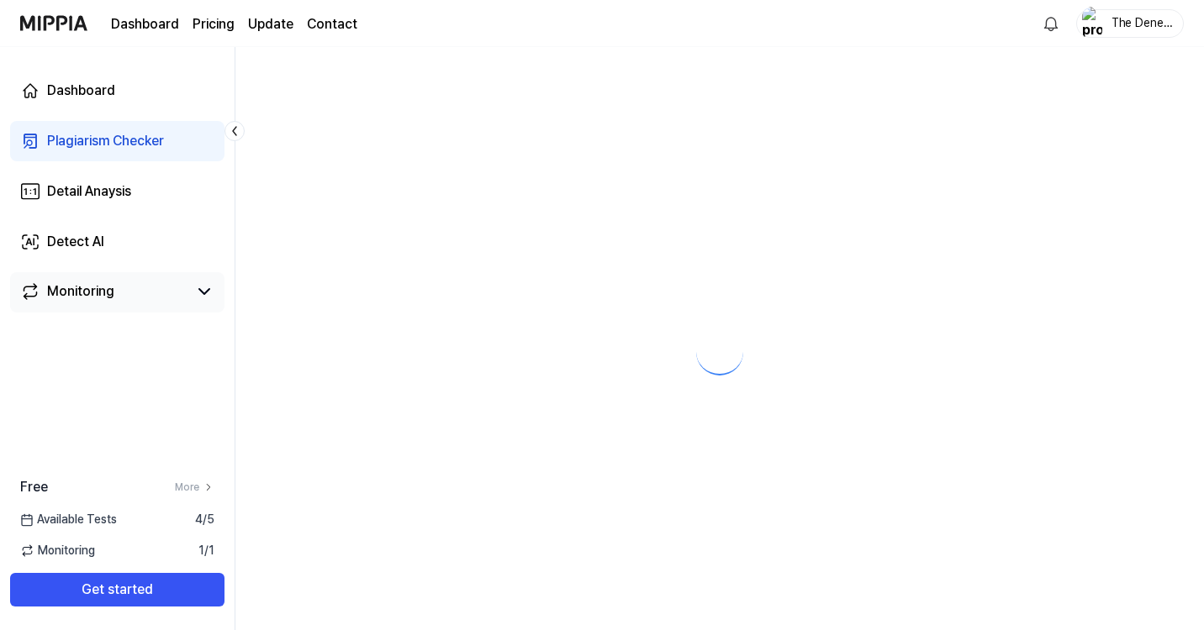
scroll to position [0, 0]
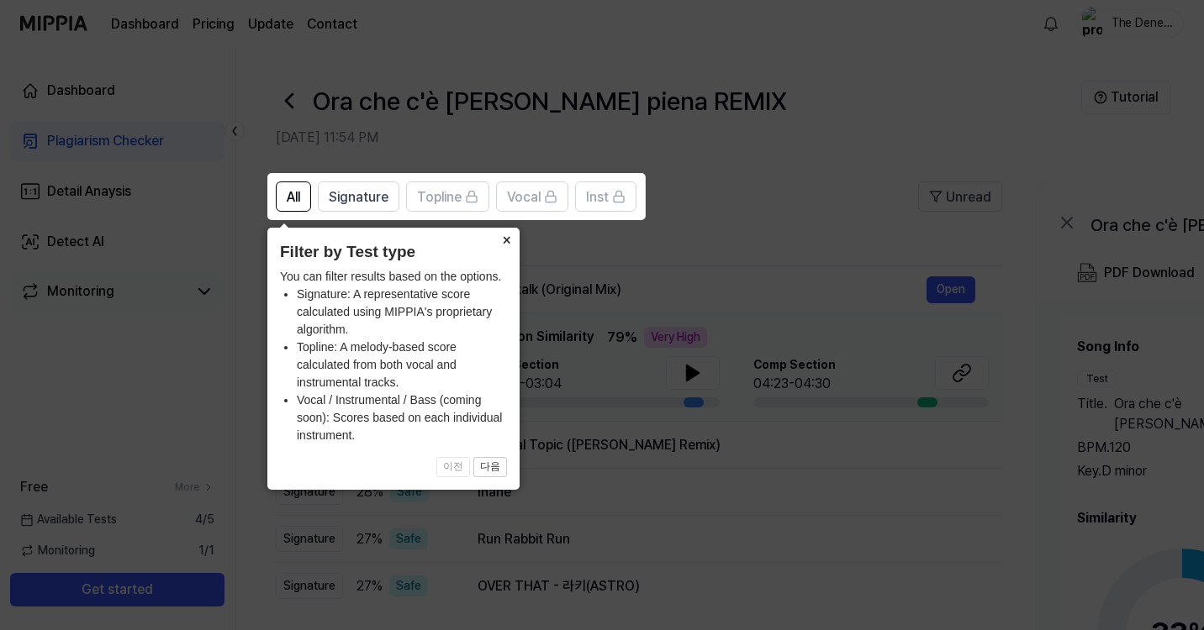
click at [507, 242] on button "×" at bounding box center [506, 240] width 27 height 24
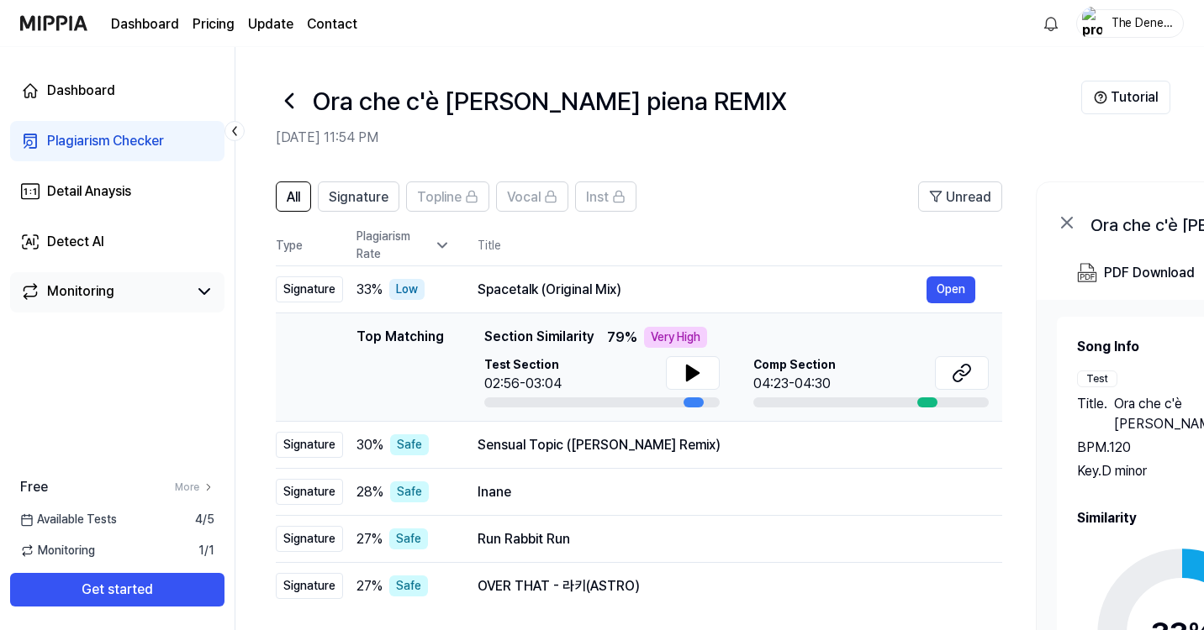
scroll to position [72, 0]
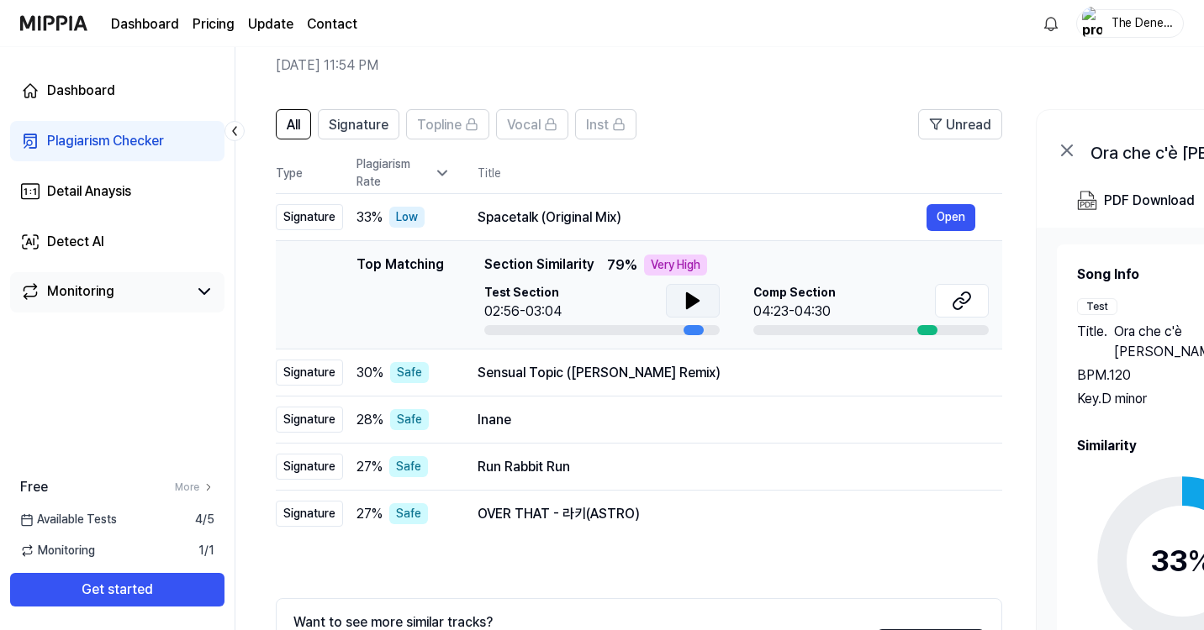
click at [689, 295] on icon at bounding box center [693, 300] width 12 height 15
click at [695, 309] on icon at bounding box center [693, 301] width 20 height 20
click at [690, 295] on icon at bounding box center [693, 301] width 20 height 20
click at [695, 330] on div at bounding box center [693, 330] width 20 height 10
drag, startPoint x: 693, startPoint y: 333, endPoint x: 709, endPoint y: 333, distance: 16.8
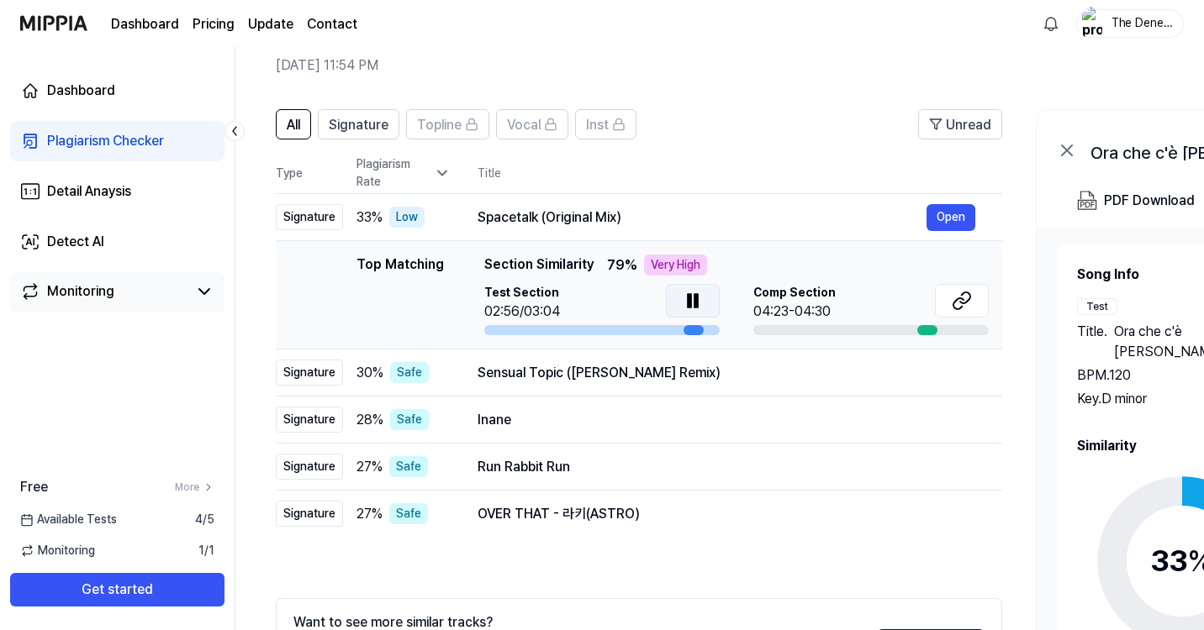
click at [709, 333] on div at bounding box center [601, 330] width 235 height 10
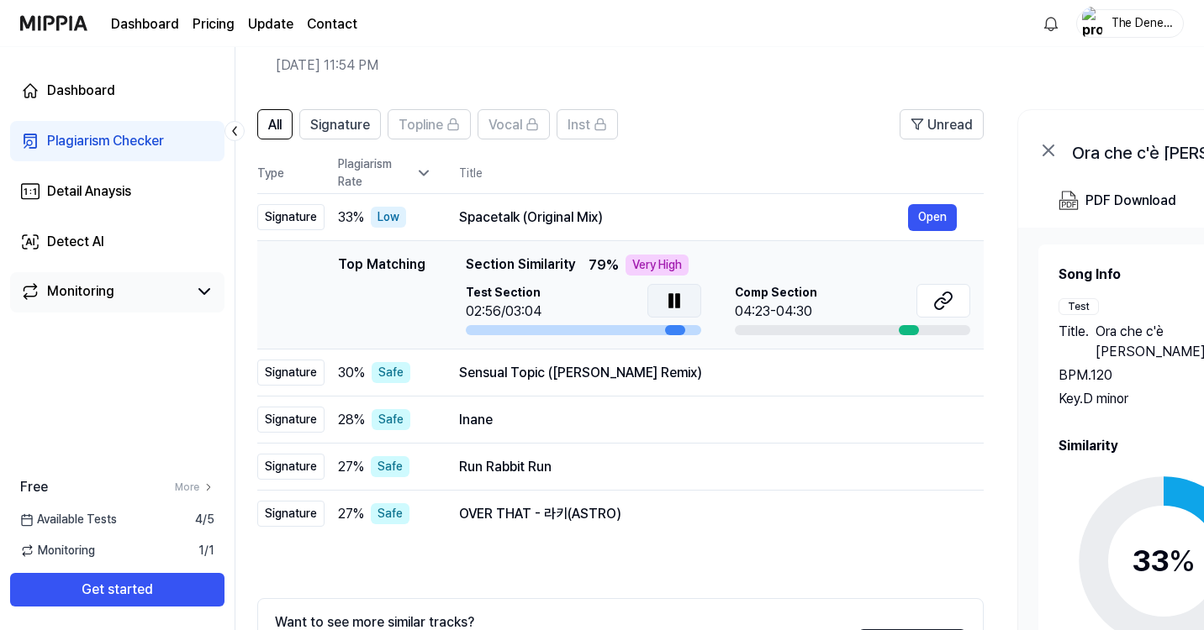
drag, startPoint x: 703, startPoint y: 332, endPoint x: 683, endPoint y: 332, distance: 19.3
click at [683, 332] on div at bounding box center [583, 330] width 235 height 10
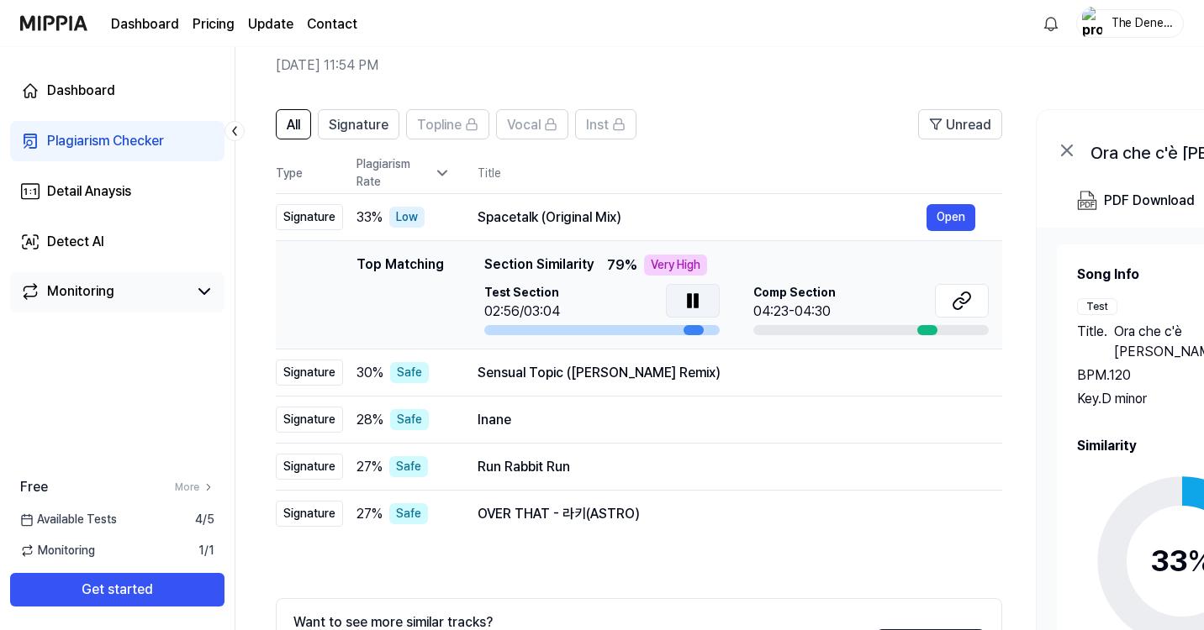
drag, startPoint x: 683, startPoint y: 332, endPoint x: 736, endPoint y: 332, distance: 52.1
click at [736, 332] on div "Test Section 02:56/03:04 Comp Section 04:23-04:30" at bounding box center [736, 309] width 504 height 51
click at [944, 226] on button "Open" at bounding box center [950, 217] width 49 height 27
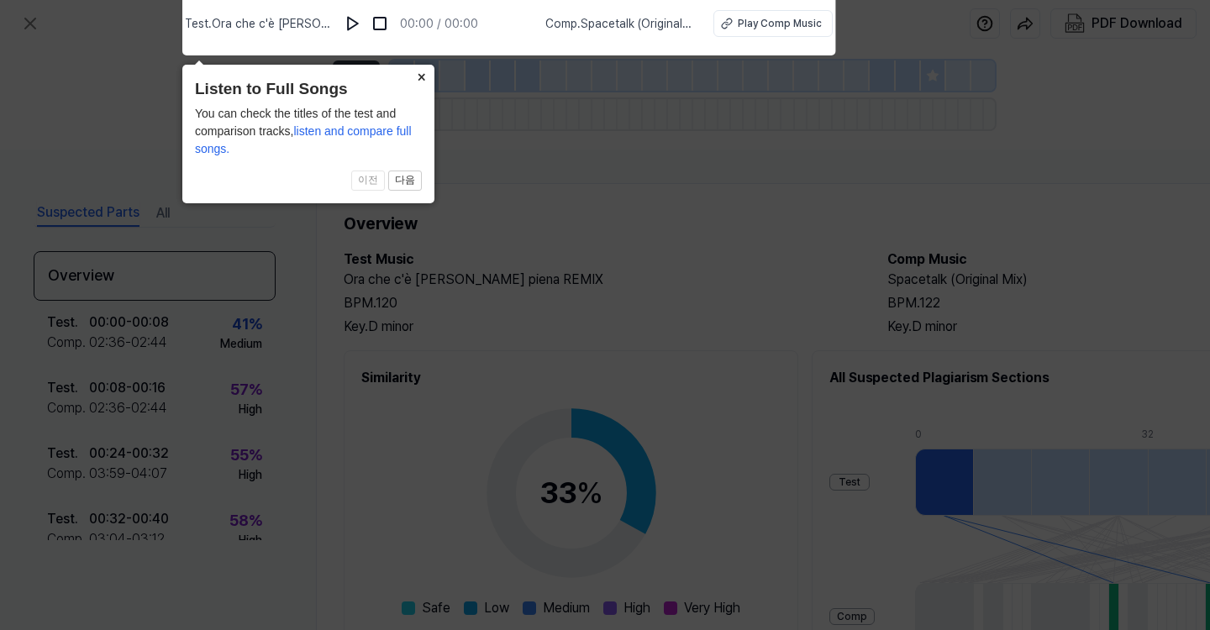
click at [418, 81] on button "×" at bounding box center [421, 77] width 27 height 24
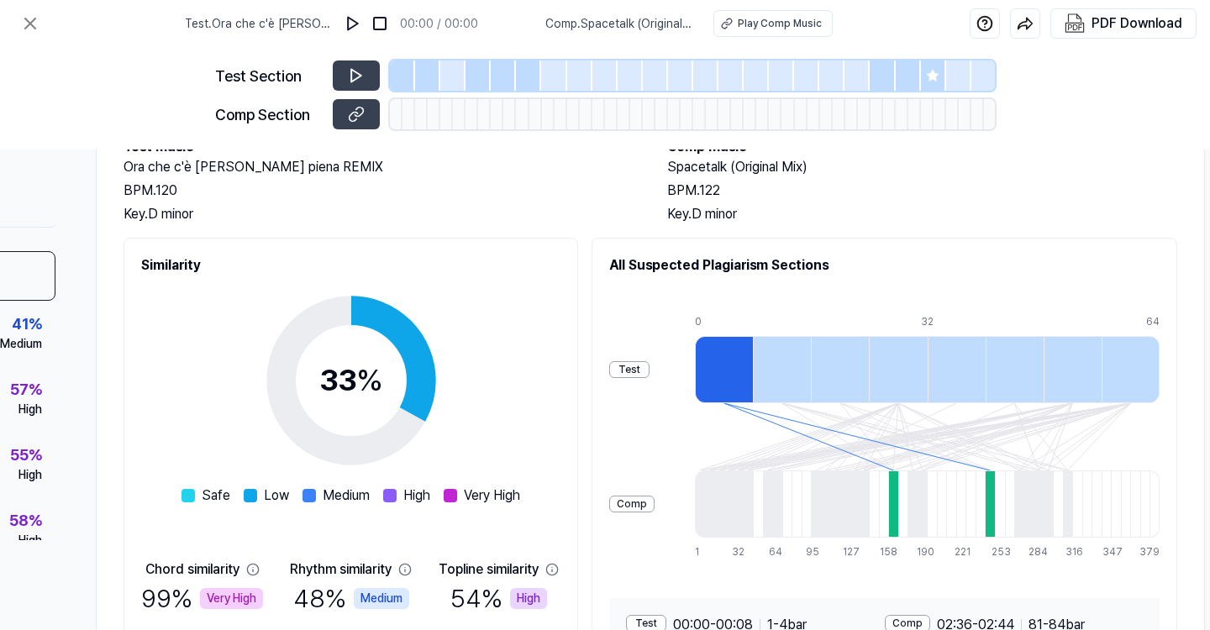
scroll to position [52, 220]
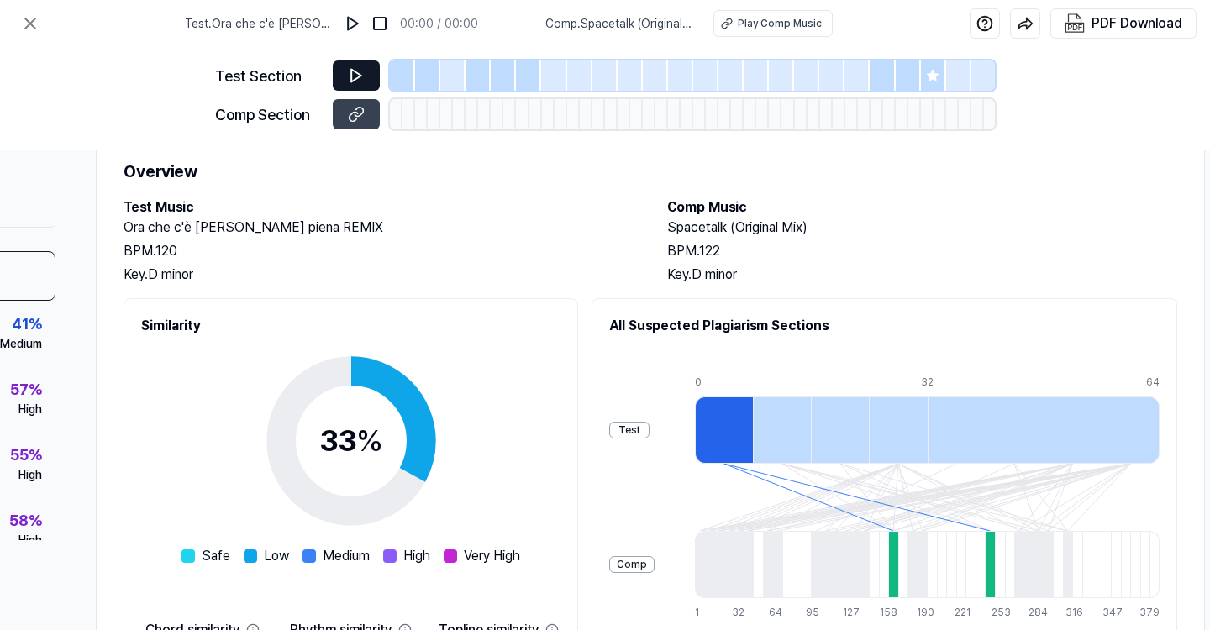
click at [349, 66] on button at bounding box center [356, 76] width 47 height 30
click at [358, 66] on button at bounding box center [356, 76] width 47 height 30
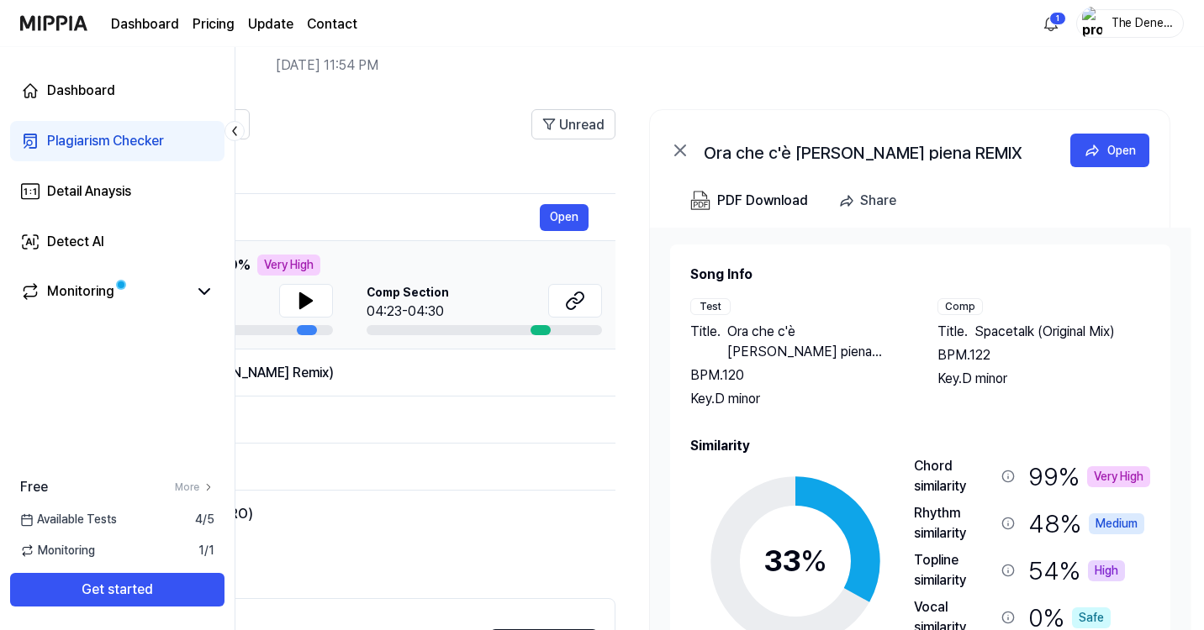
scroll to position [0, 387]
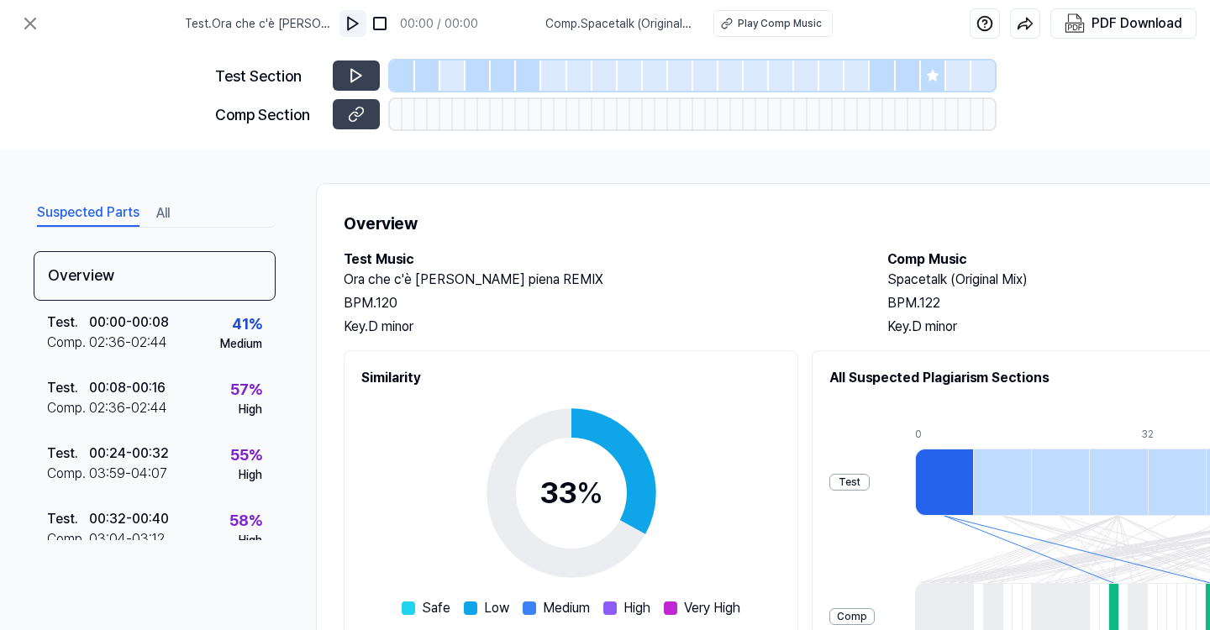
click at [352, 26] on img at bounding box center [353, 23] width 17 height 17
click at [353, 25] on img at bounding box center [353, 23] width 17 height 17
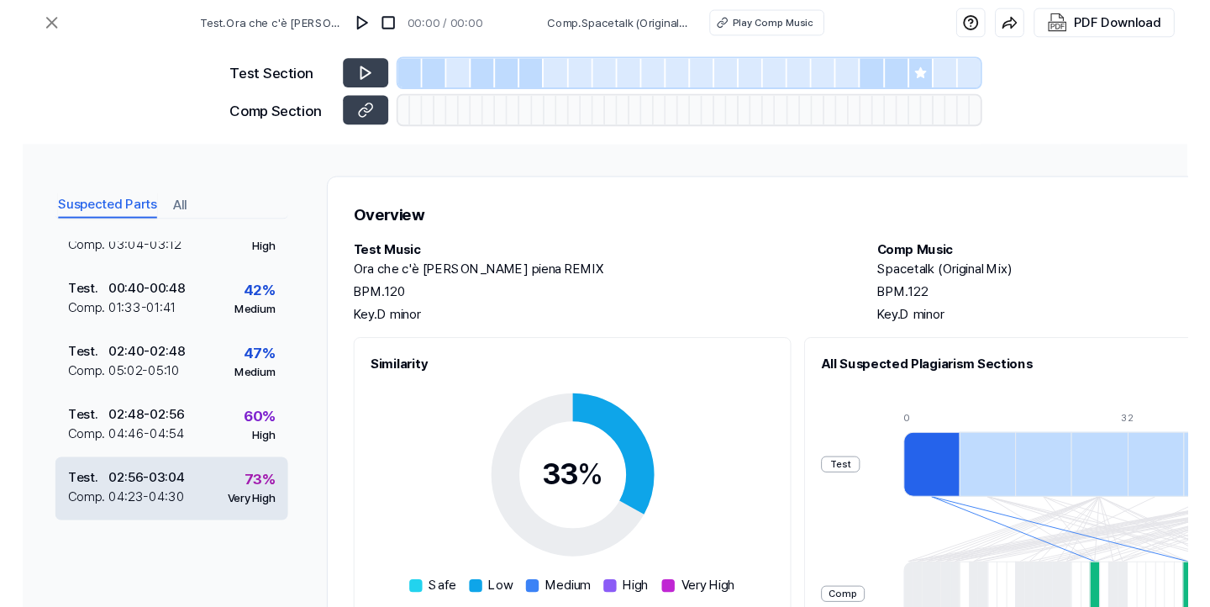
scroll to position [292, 0]
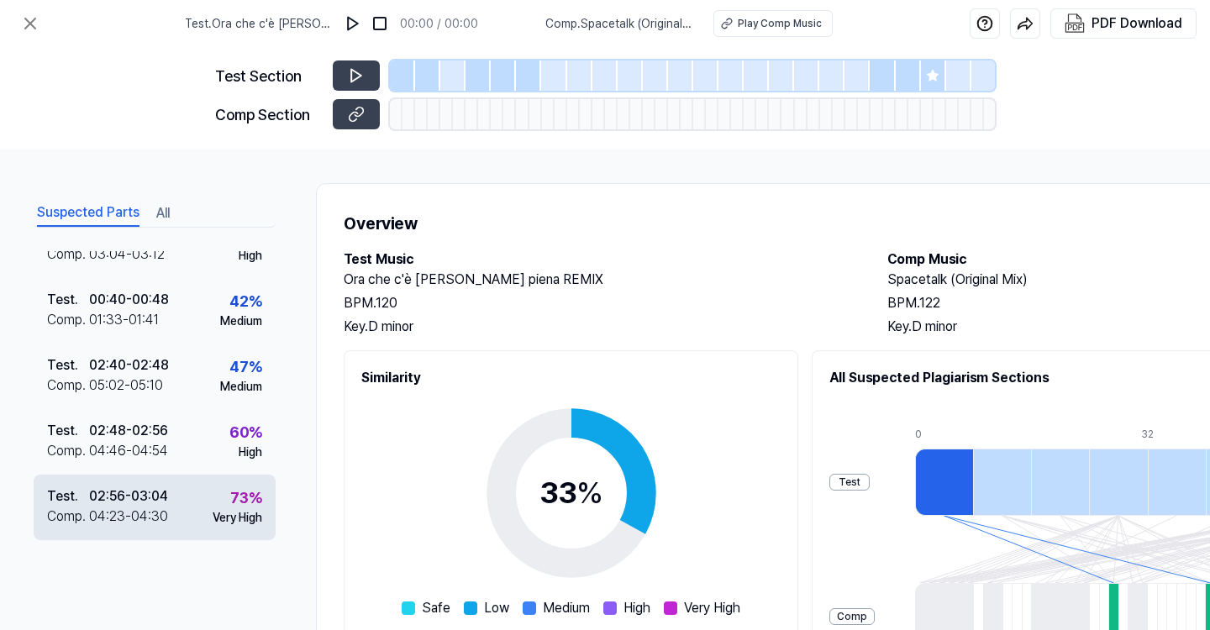
click at [194, 507] on div "Test . 02:56 - 03:04 Comp . 04:23 - 04:30 73 % Very High" at bounding box center [155, 508] width 242 height 66
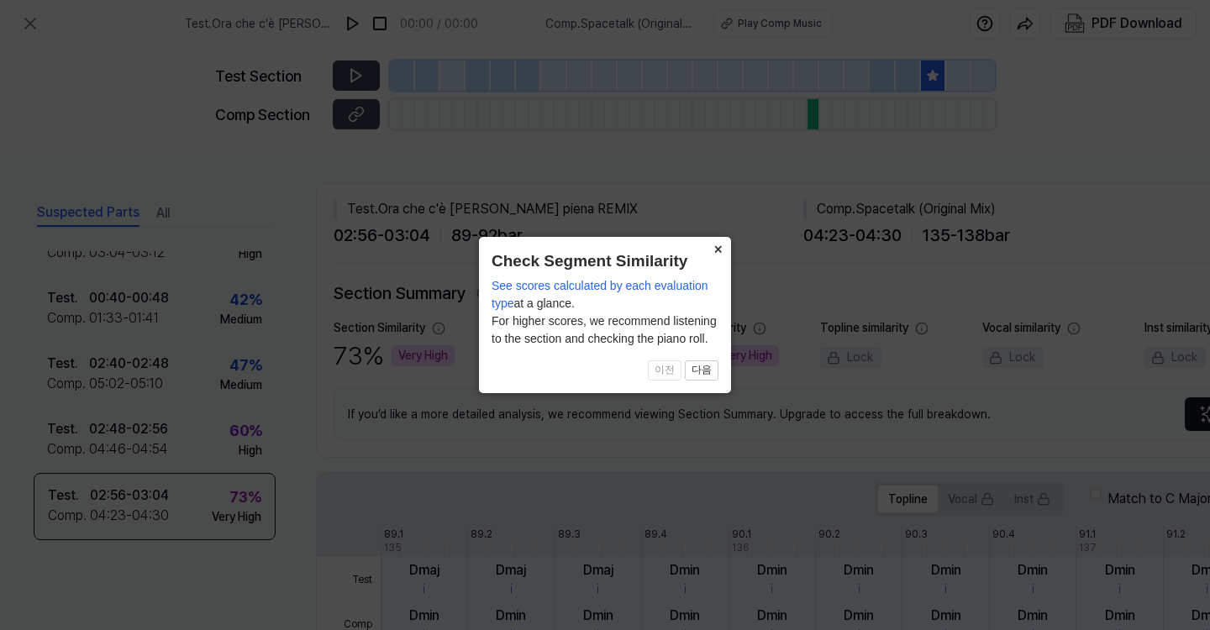
click at [709, 250] on button "×" at bounding box center [717, 249] width 27 height 24
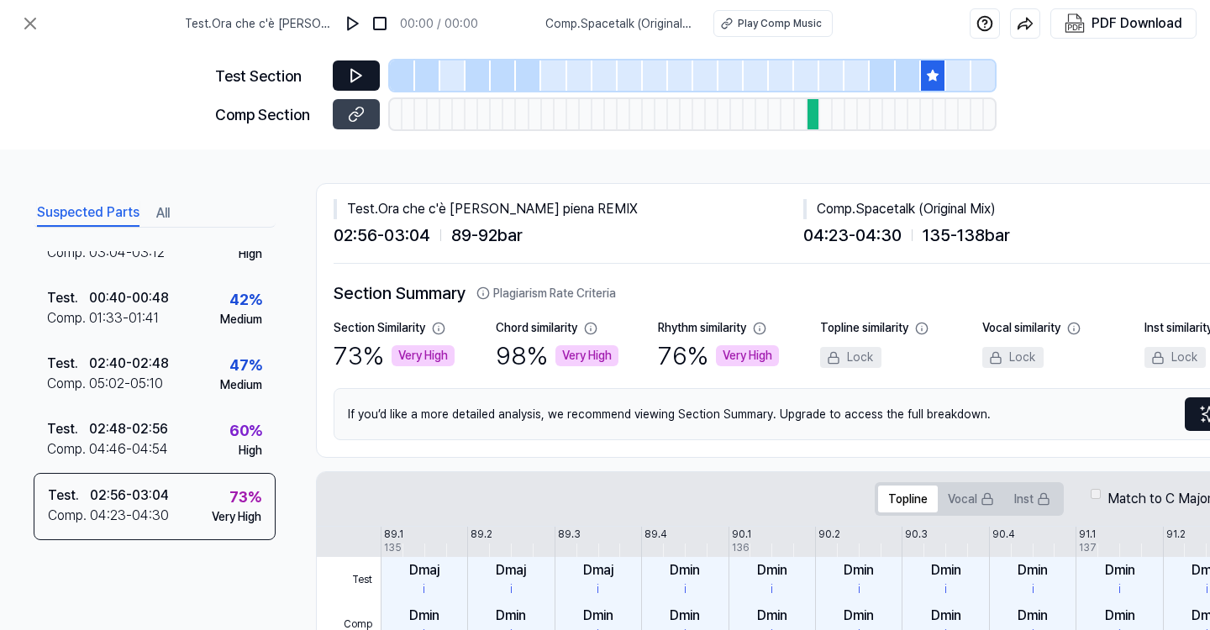
click at [355, 71] on icon at bounding box center [356, 76] width 10 height 13
click at [780, 29] on div "Play Comp Music" at bounding box center [780, 23] width 84 height 15
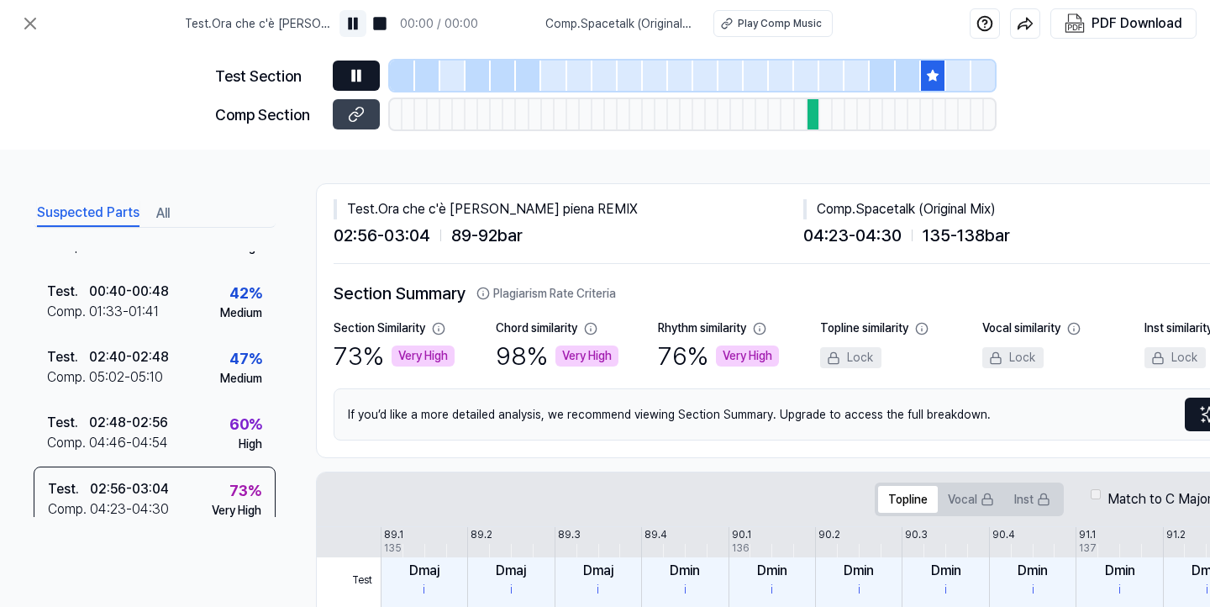
click at [361, 24] on img at bounding box center [353, 23] width 17 height 17
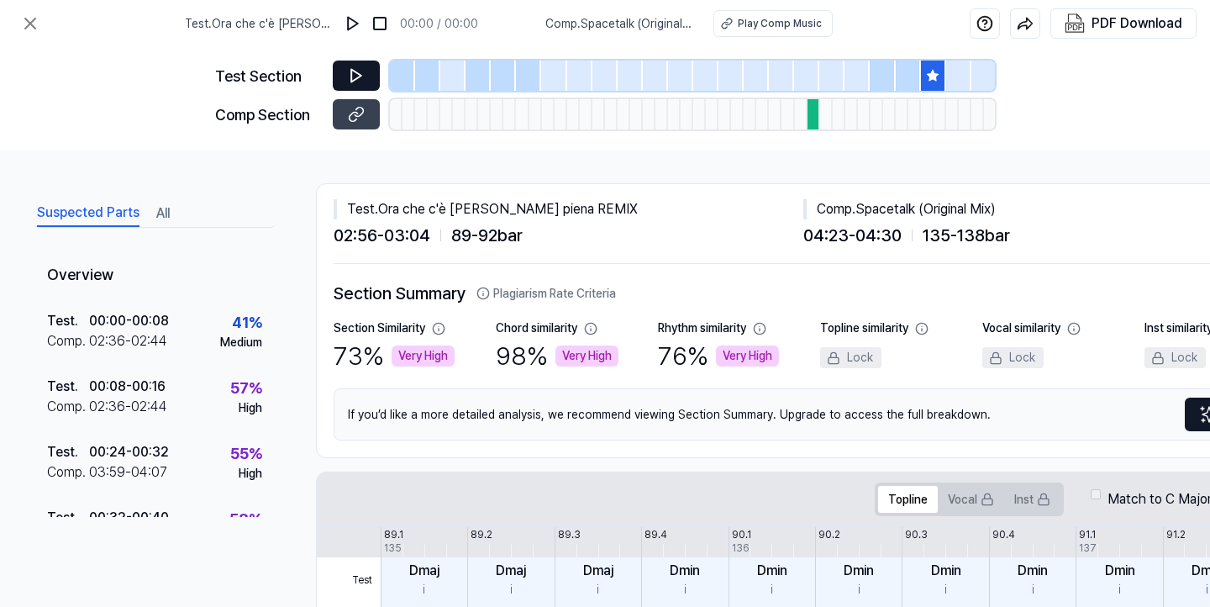
scroll to position [0, 0]
click at [39, 33] on icon at bounding box center [30, 23] width 20 height 20
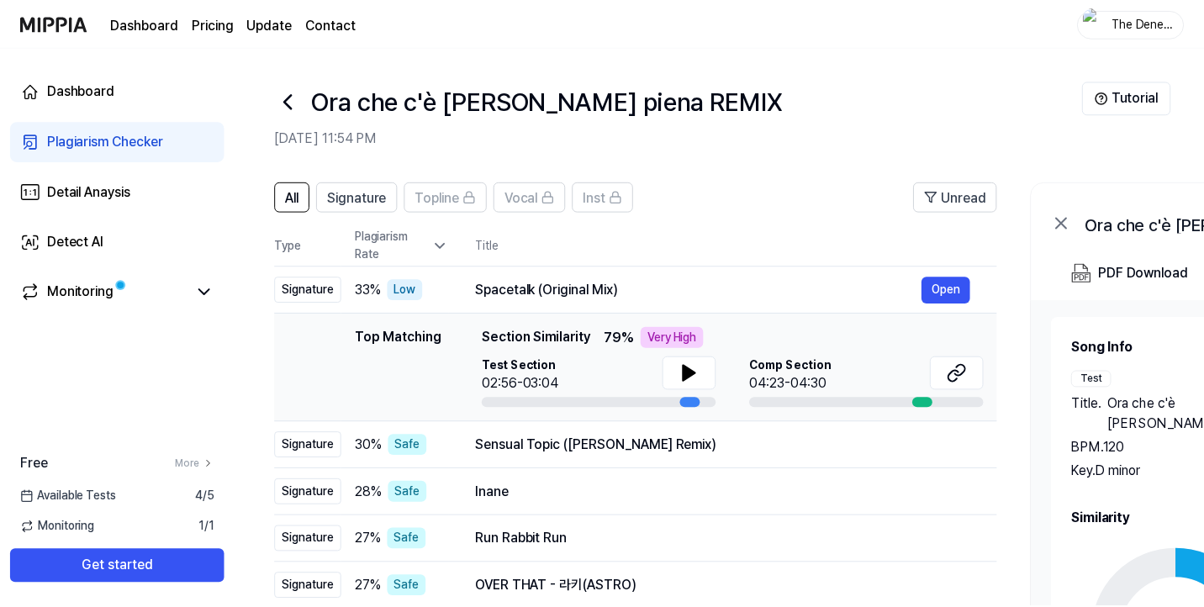
scroll to position [72, 0]
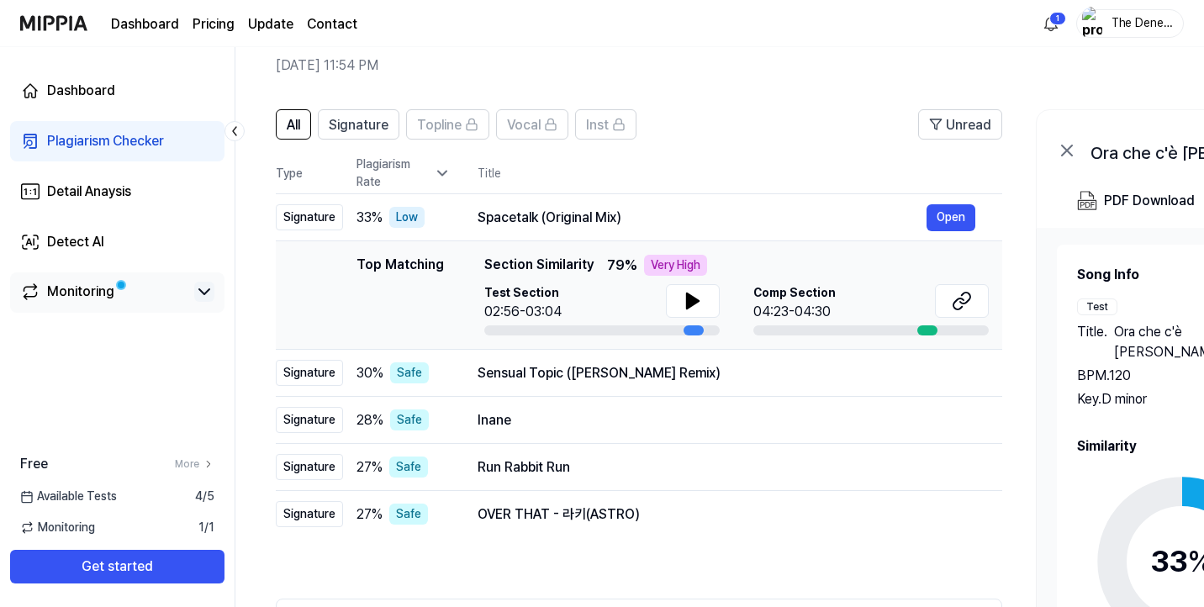
click at [202, 300] on icon at bounding box center [204, 292] width 20 height 20
click at [124, 92] on link "Dashboard" at bounding box center [117, 91] width 214 height 40
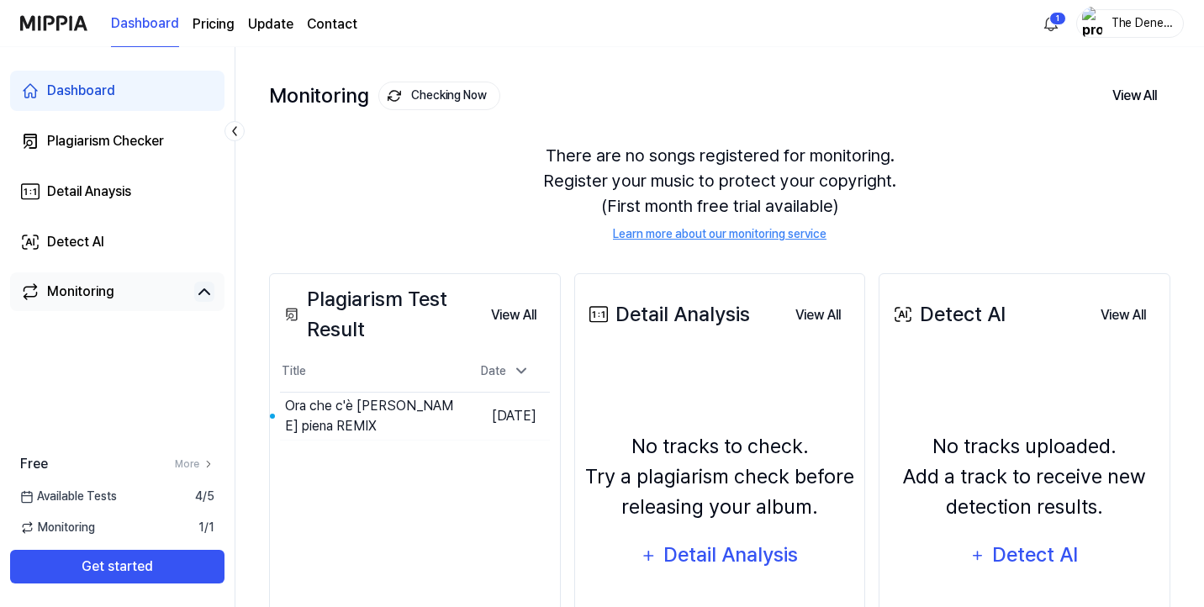
scroll to position [0, 0]
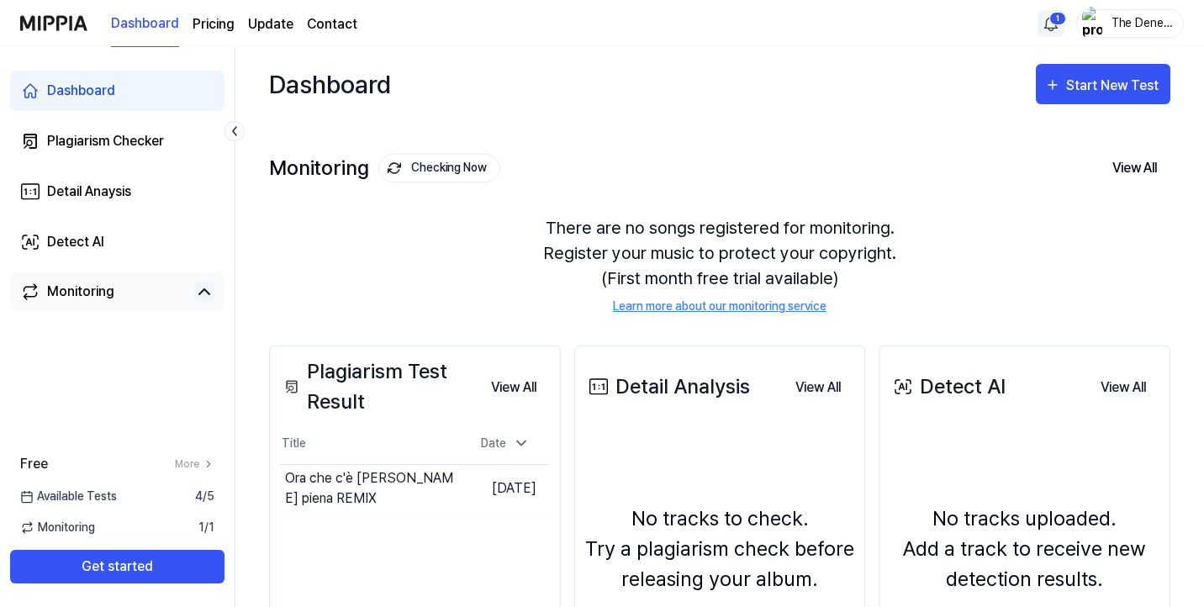
click at [1051, 16] on html "Dashboard Pricing Update Contact 1 The Denek Zeta Club Dashboard Plagiarism Che…" at bounding box center [602, 303] width 1204 height 607
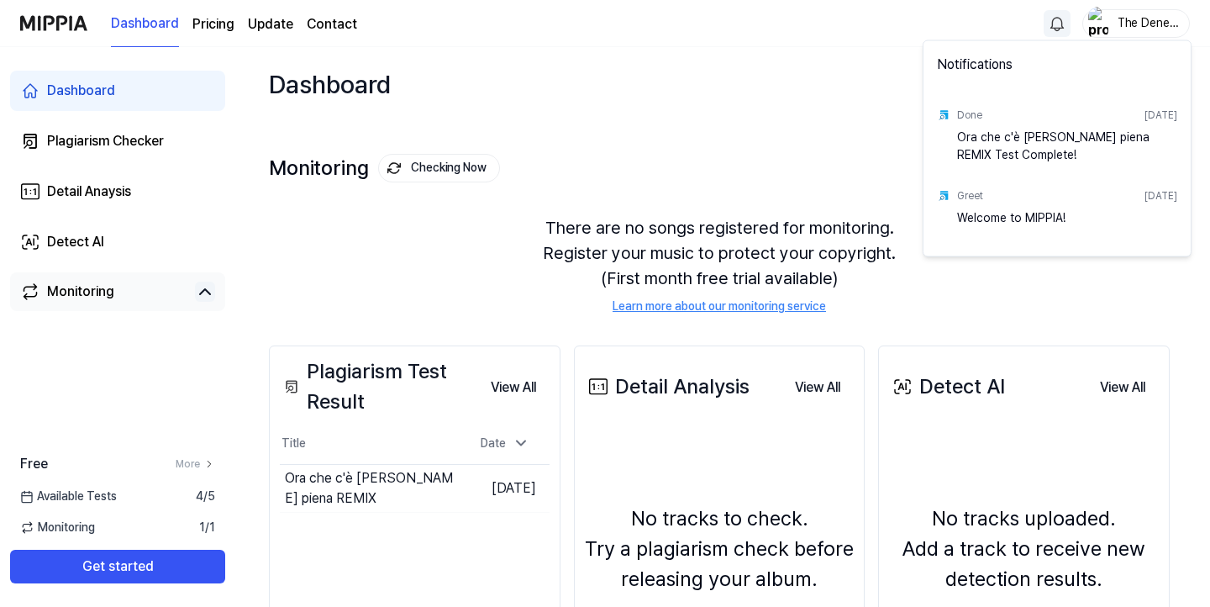
click at [1060, 24] on html "Dashboard Pricing Update Contact The Denek Zeta Club Dashboard Plagiarism Check…" at bounding box center [605, 303] width 1210 height 607
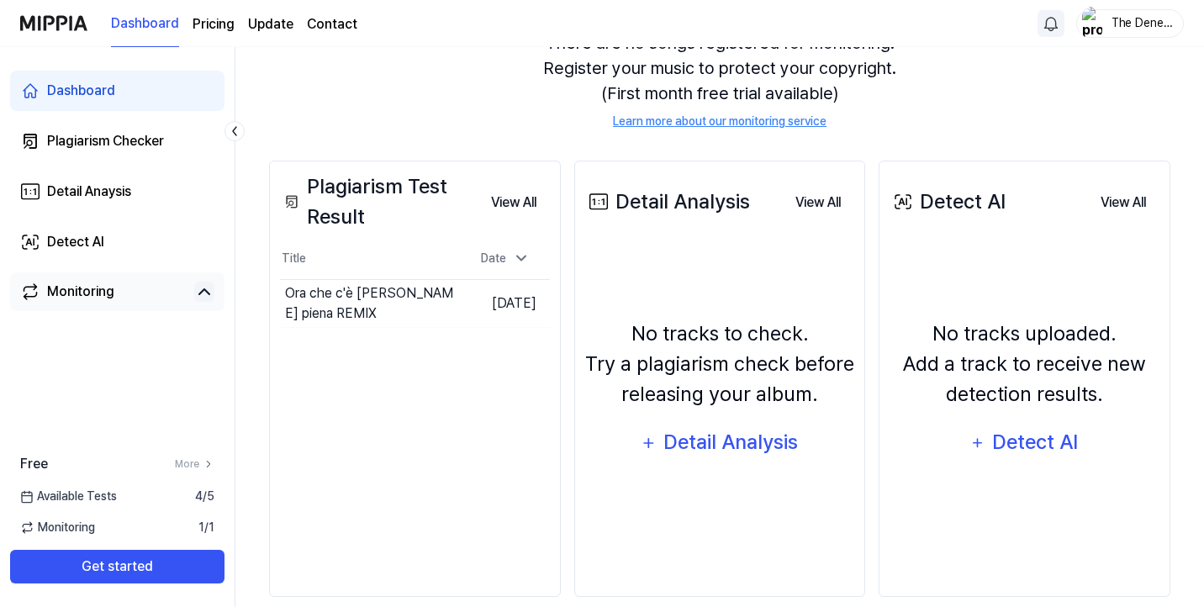
scroll to position [186, 0]
click at [516, 266] on icon at bounding box center [521, 257] width 17 height 17
click at [514, 260] on icon at bounding box center [521, 258] width 17 height 17
click at [514, 260] on icon at bounding box center [521, 257] width 17 height 17
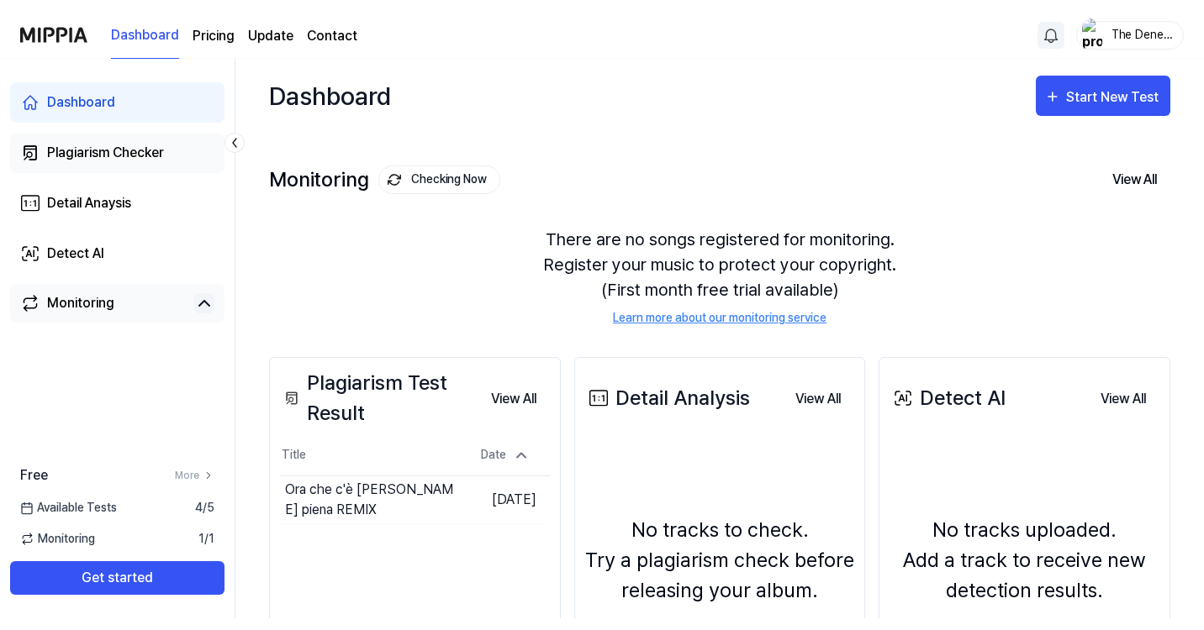
scroll to position [0, 0]
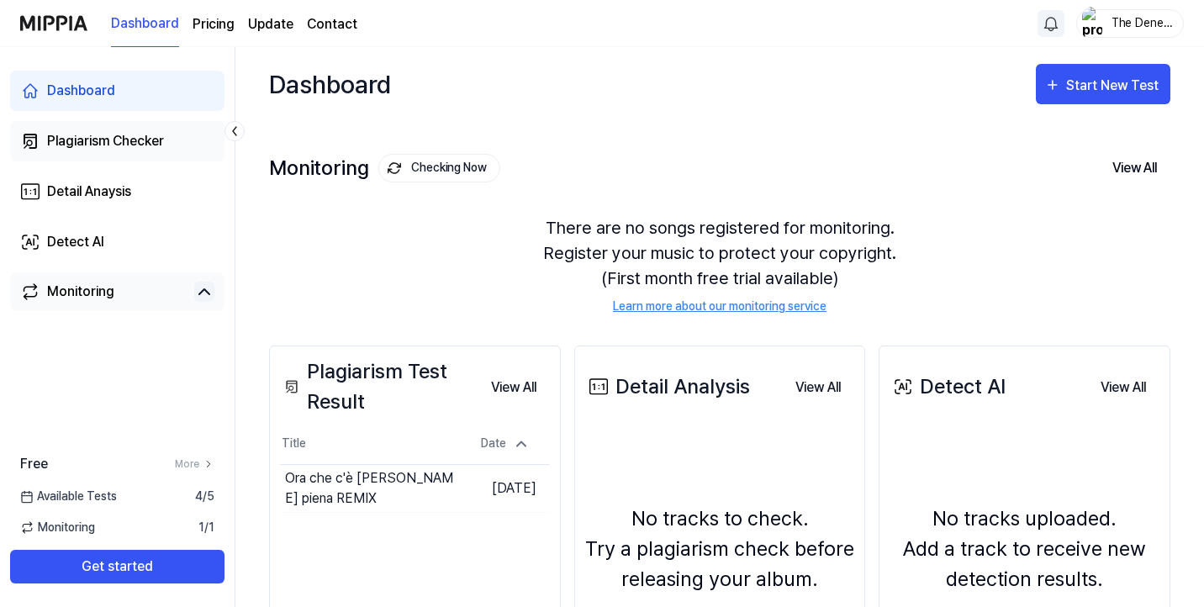
click at [120, 142] on div "Plagiarism Checker" at bounding box center [105, 141] width 117 height 20
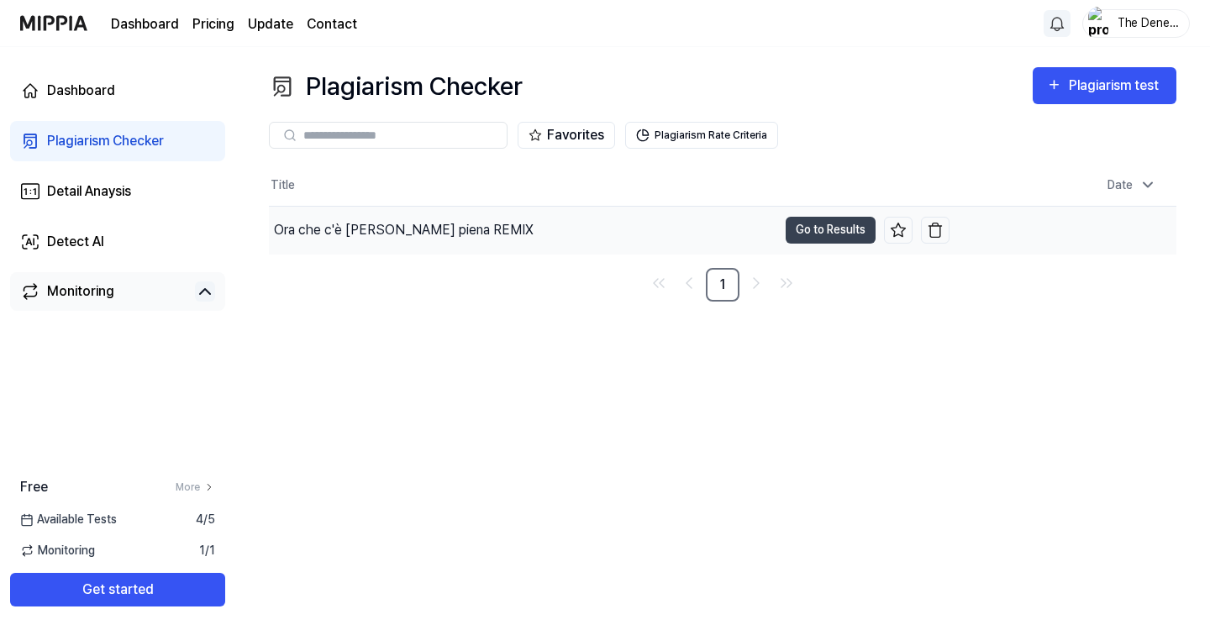
click at [469, 236] on div "Ora che c'è [PERSON_NAME] piena REMIX" at bounding box center [523, 230] width 509 height 47
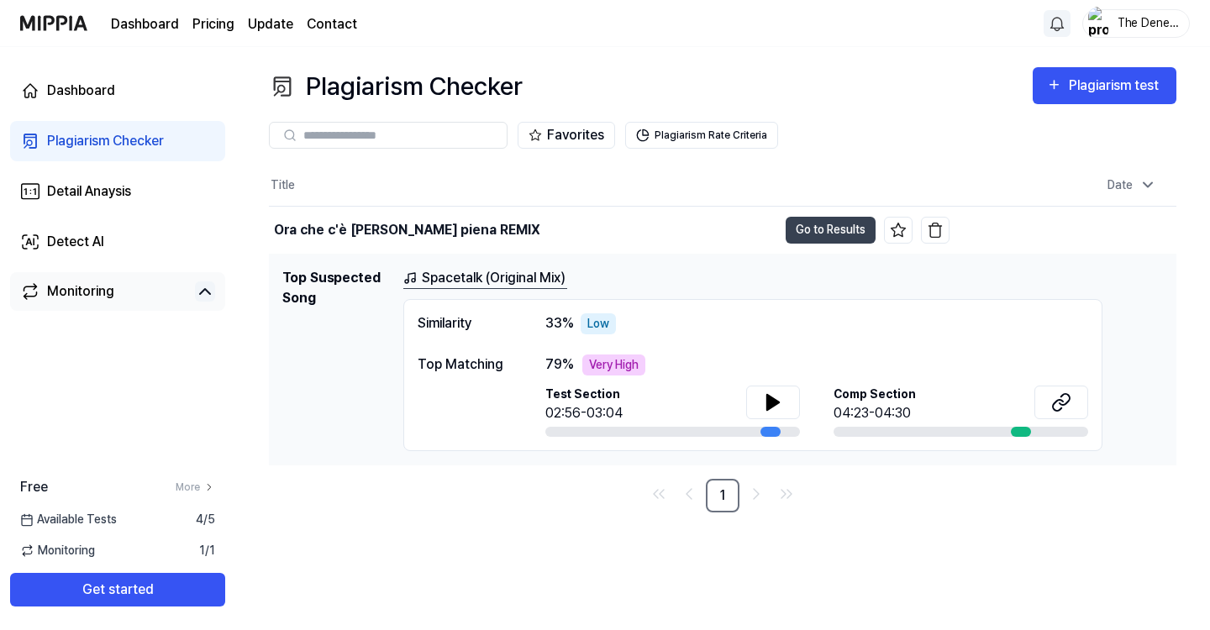
click at [592, 325] on div "Low" at bounding box center [598, 324] width 35 height 21
click at [401, 228] on div "Ora che c'è [PERSON_NAME] piena REMIX" at bounding box center [407, 230] width 266 height 20
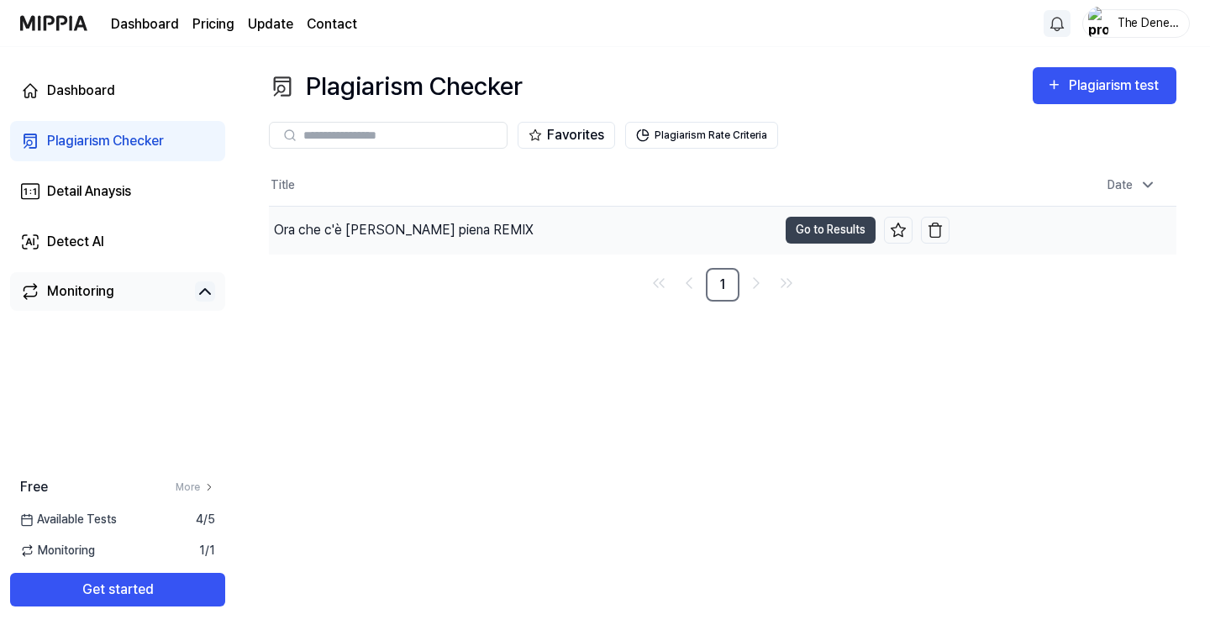
click at [398, 241] on div "Ora che c'è [PERSON_NAME] piena REMIX" at bounding box center [523, 230] width 509 height 47
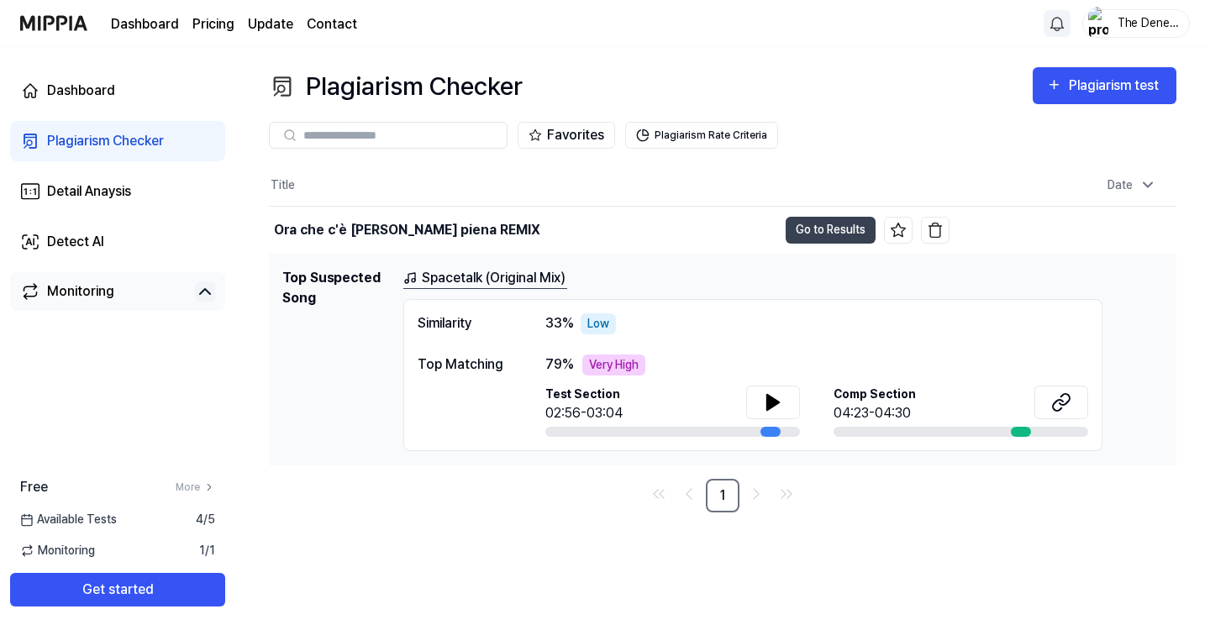
click at [603, 325] on div "Low" at bounding box center [598, 324] width 35 height 21
click at [698, 504] on icon "Go to previous page" at bounding box center [689, 494] width 20 height 20
click at [392, 237] on div "Ora che c'è [PERSON_NAME] piena REMIX" at bounding box center [407, 230] width 266 height 20
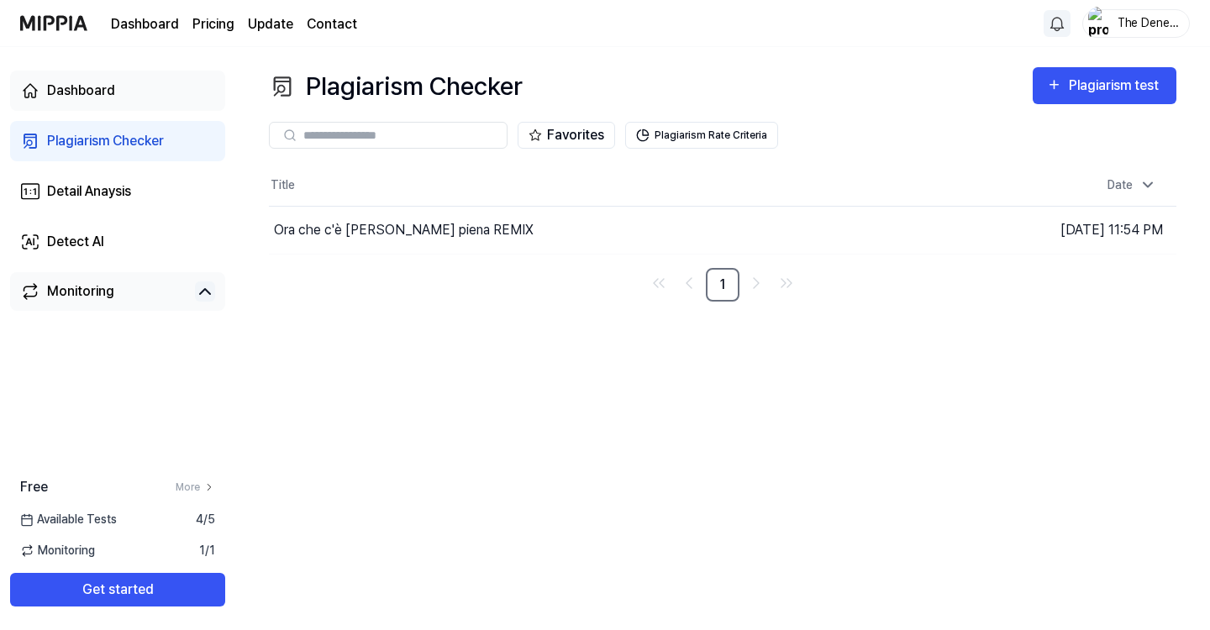
click at [136, 87] on link "Dashboard" at bounding box center [117, 91] width 215 height 40
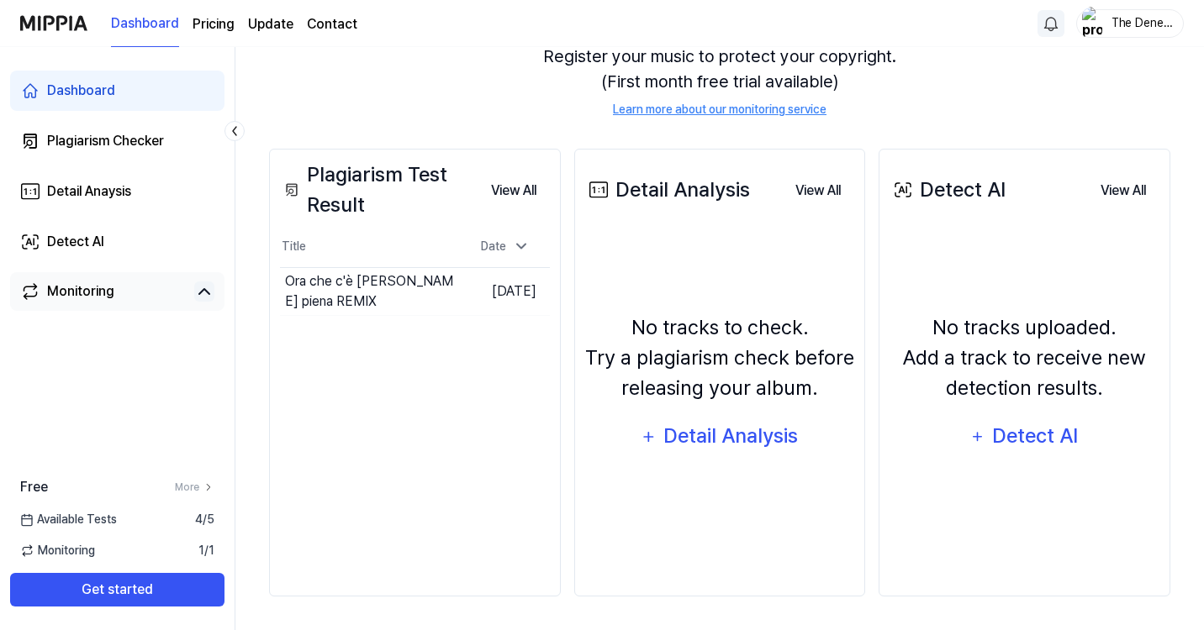
scroll to position [197, 0]
click at [518, 315] on td "[DATE]" at bounding box center [505, 291] width 89 height 48
click at [426, 298] on button "Go to Results" at bounding box center [416, 291] width 90 height 27
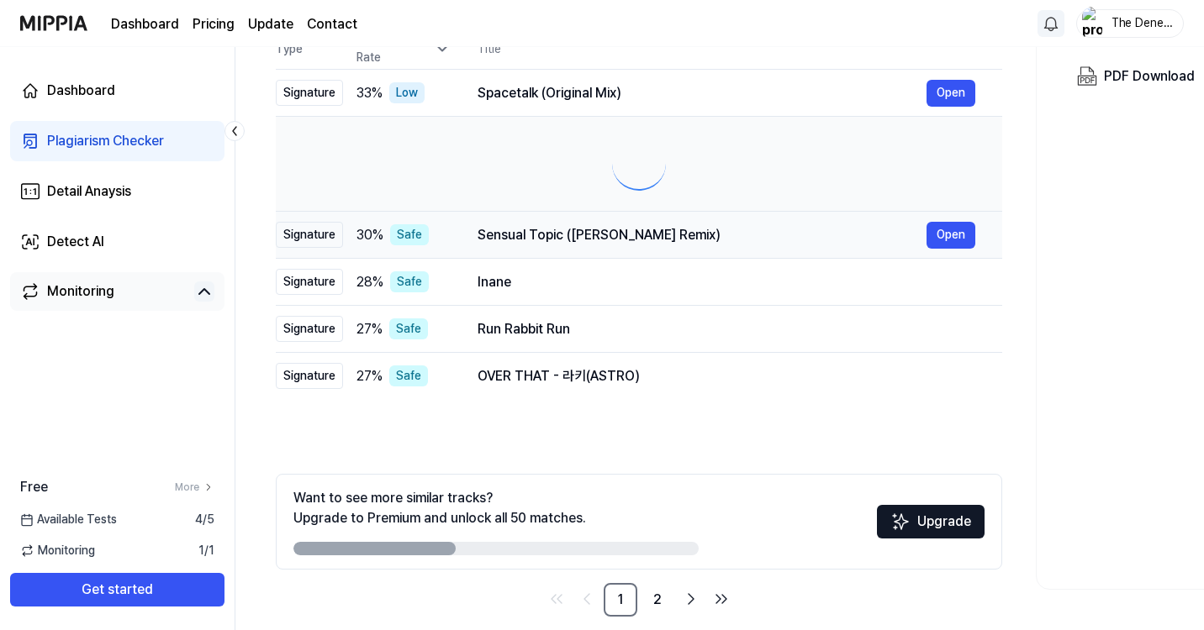
scroll to position [0, 0]
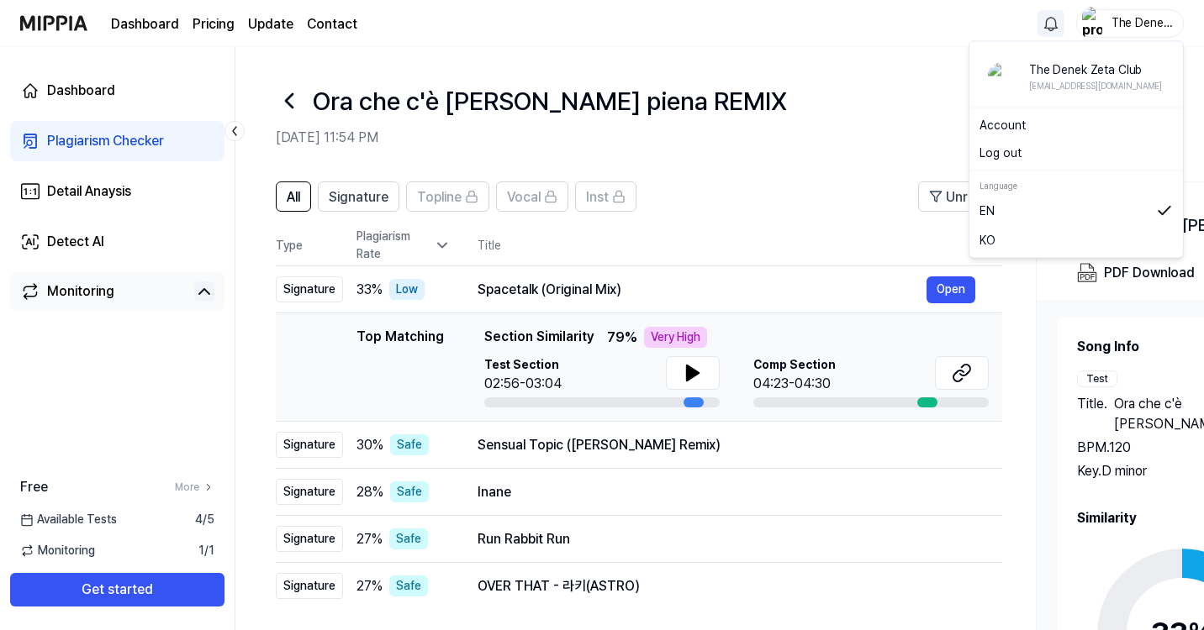
click at [1118, 26] on div "The Denek Zeta Club" at bounding box center [1140, 22] width 66 height 18
click at [1021, 135] on div "Account" at bounding box center [1076, 126] width 207 height 28
click at [1137, 24] on div "The Denek Zeta Club" at bounding box center [1140, 22] width 66 height 18
click at [1010, 129] on link "Account" at bounding box center [1075, 126] width 193 height 18
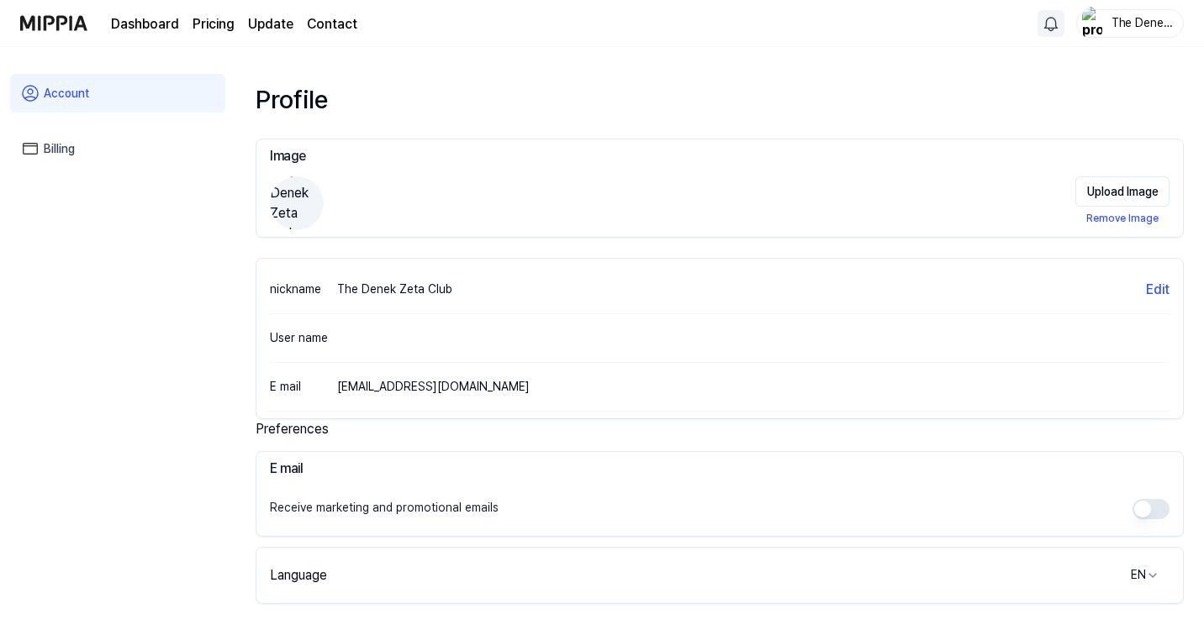
click at [102, 91] on link "Account" at bounding box center [117, 93] width 215 height 39
click at [1098, 22] on img "button" at bounding box center [1092, 24] width 20 height 34
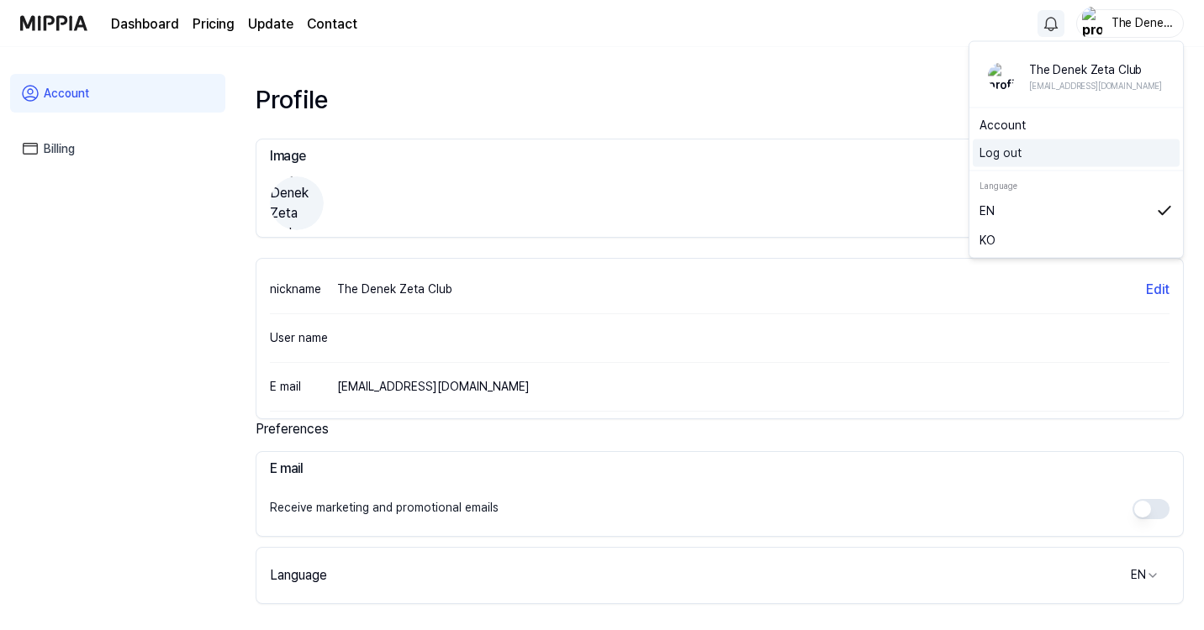
click at [1002, 149] on button "Log out" at bounding box center [1075, 154] width 193 height 18
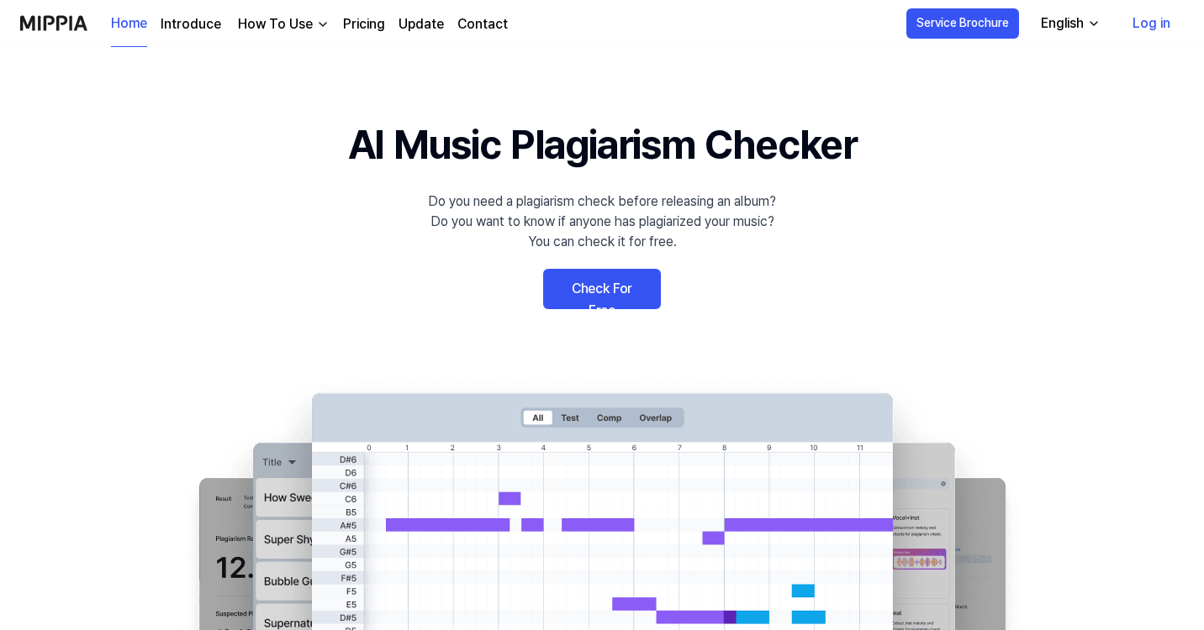
click at [942, 237] on 배너 "AI Music Plagiarism Checker Do you need a plagiarism check before releasing an …" at bounding box center [602, 421] width 1204 height 615
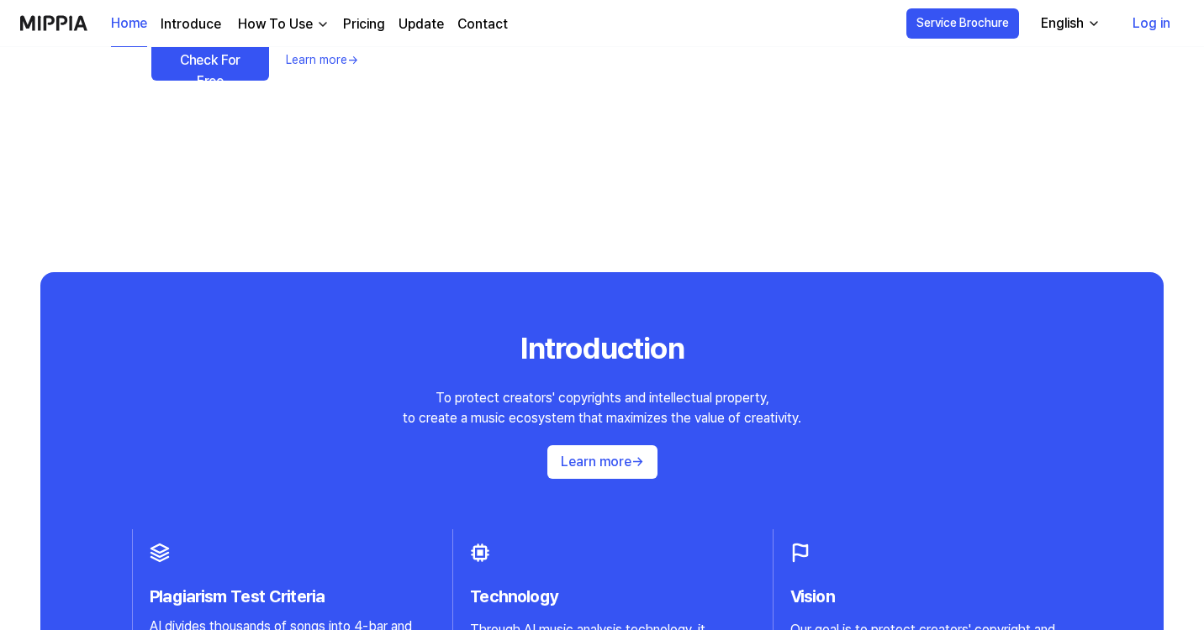
scroll to position [1938, 0]
